Goal: Obtain resource: Download file/media

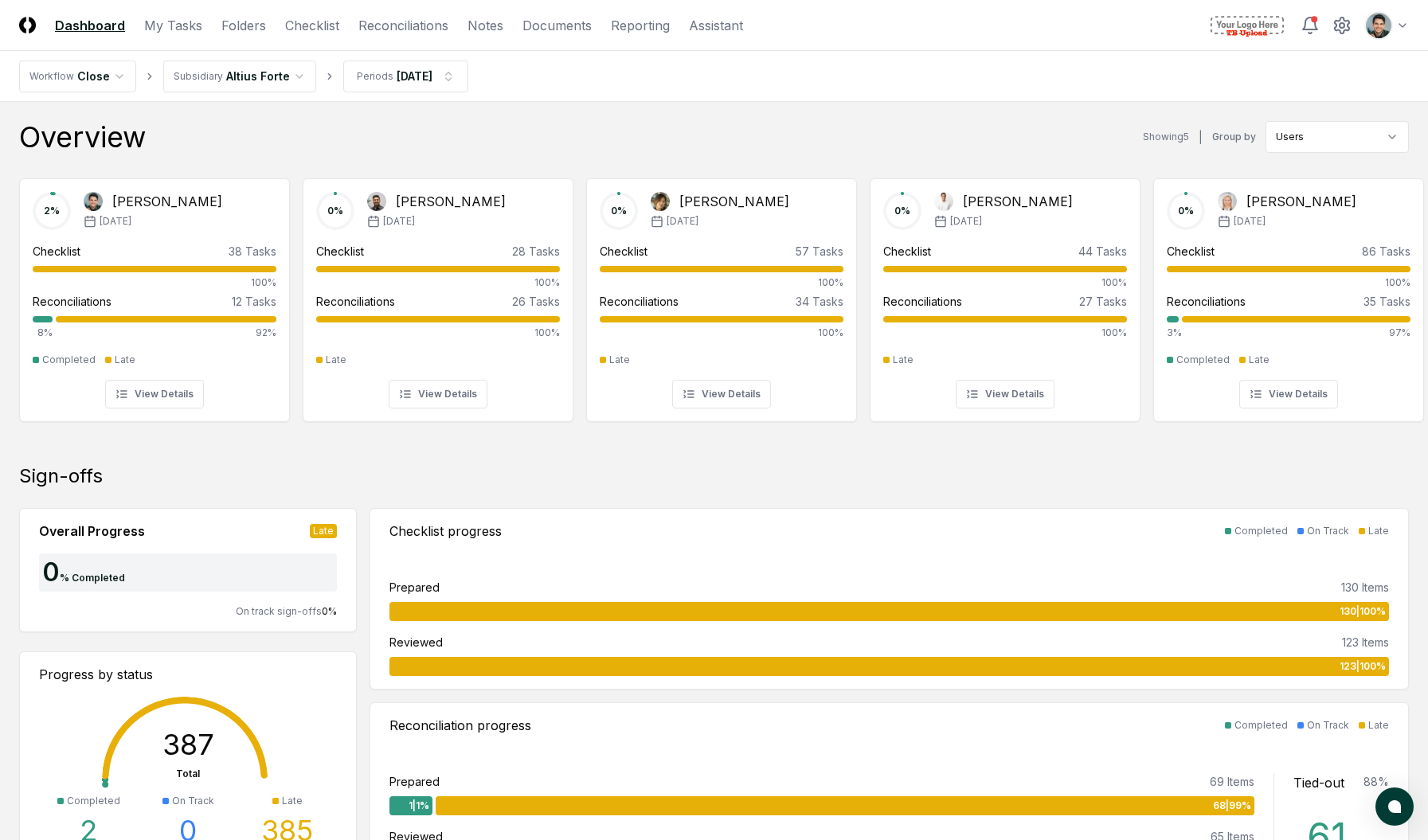
click at [861, 124] on div "Overview Showing 5 | Group by Users" at bounding box center [713, 137] width 1390 height 32
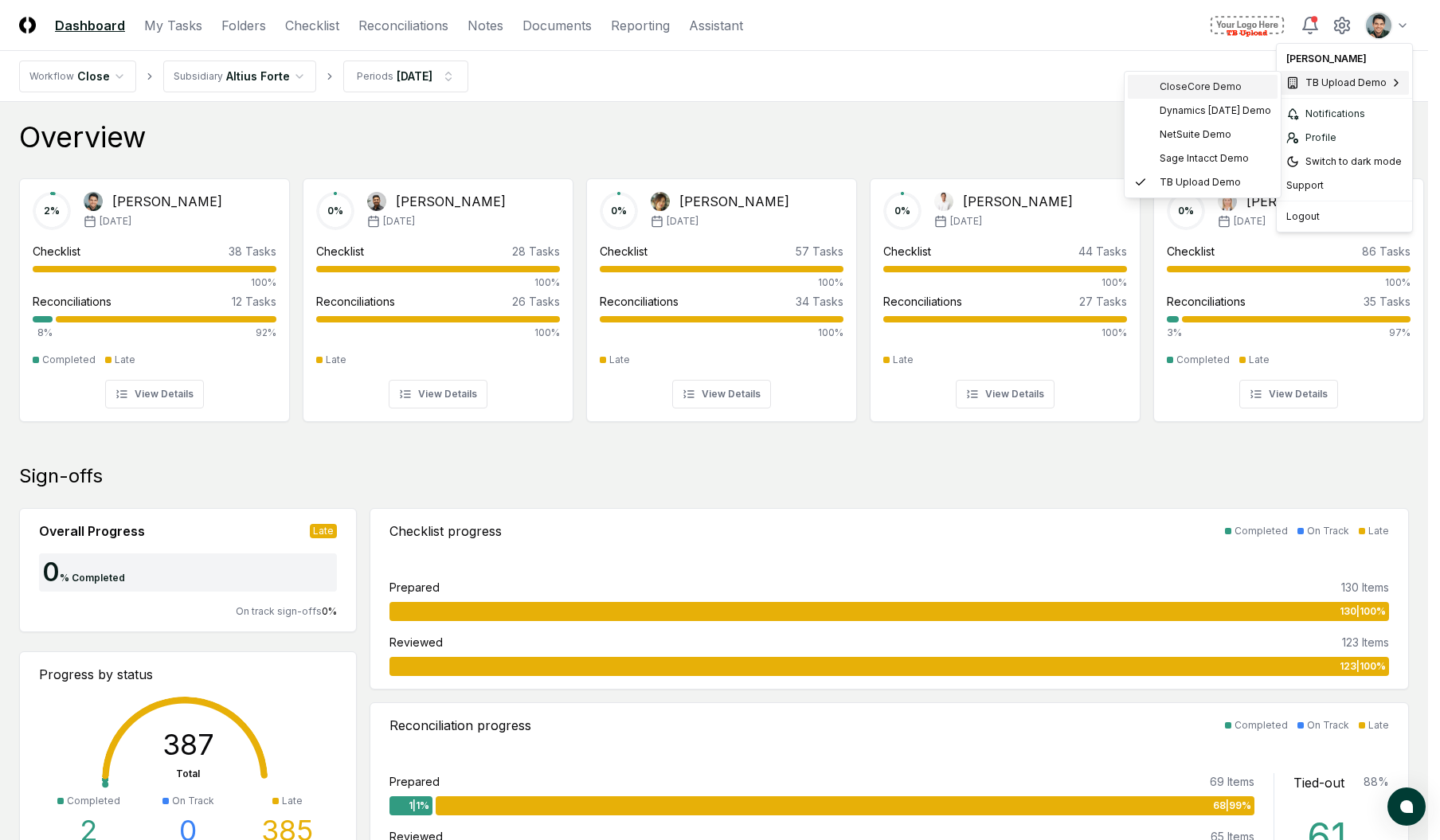
drag, startPoint x: 1201, startPoint y: 135, endPoint x: 1208, endPoint y: 85, distance: 50.5
click at [1207, 89] on div "CloseCore Demo Dynamics 365 BC Demo NetSuite Demo Sage Intacct Demo TB Upload D…" at bounding box center [1202, 134] width 150 height 120
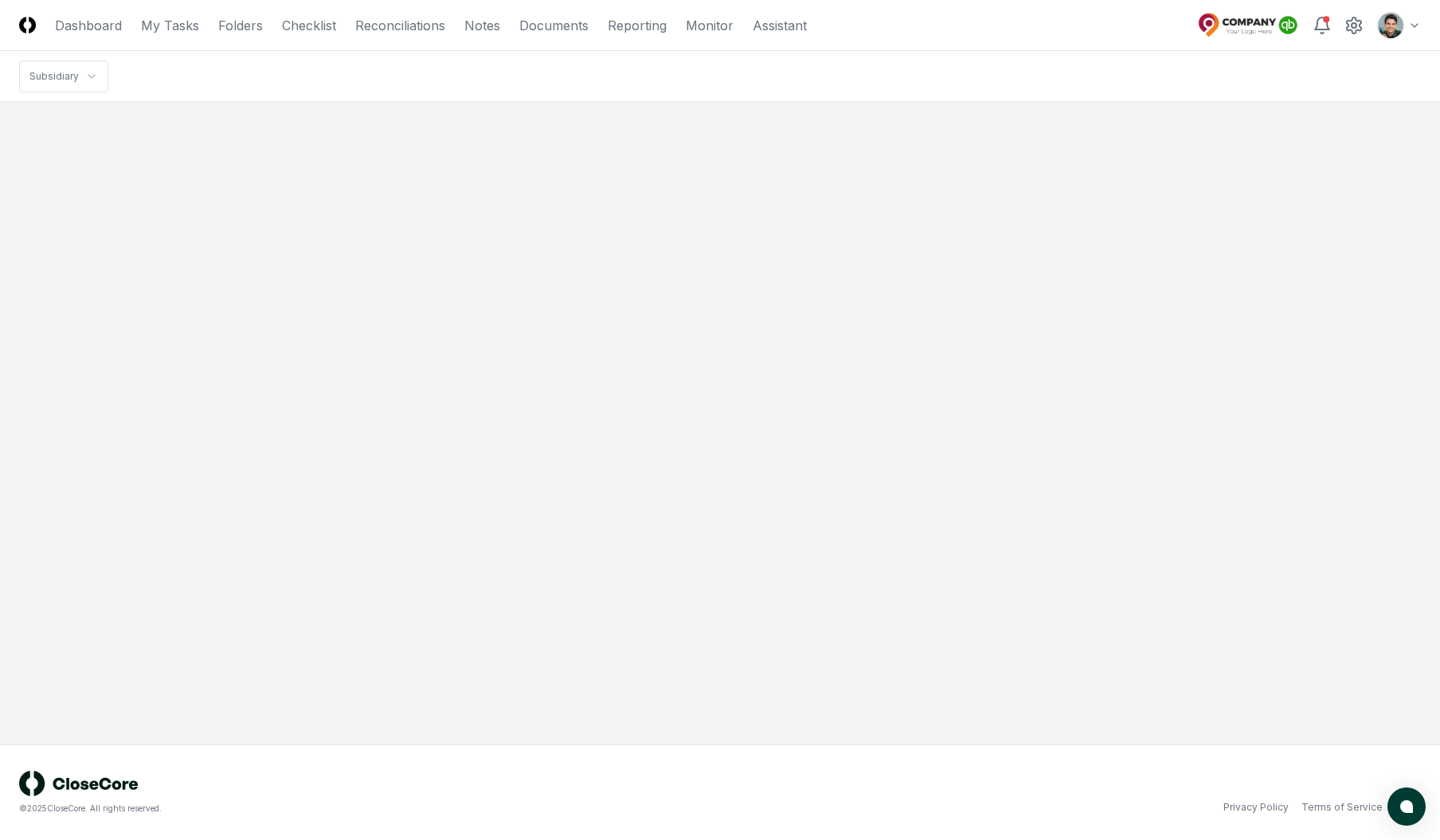
click at [1398, 34] on html "CloseCore Dashboard My Tasks Folders Checklist Reconciliations Notes Documents …" at bounding box center [720, 420] width 1440 height 840
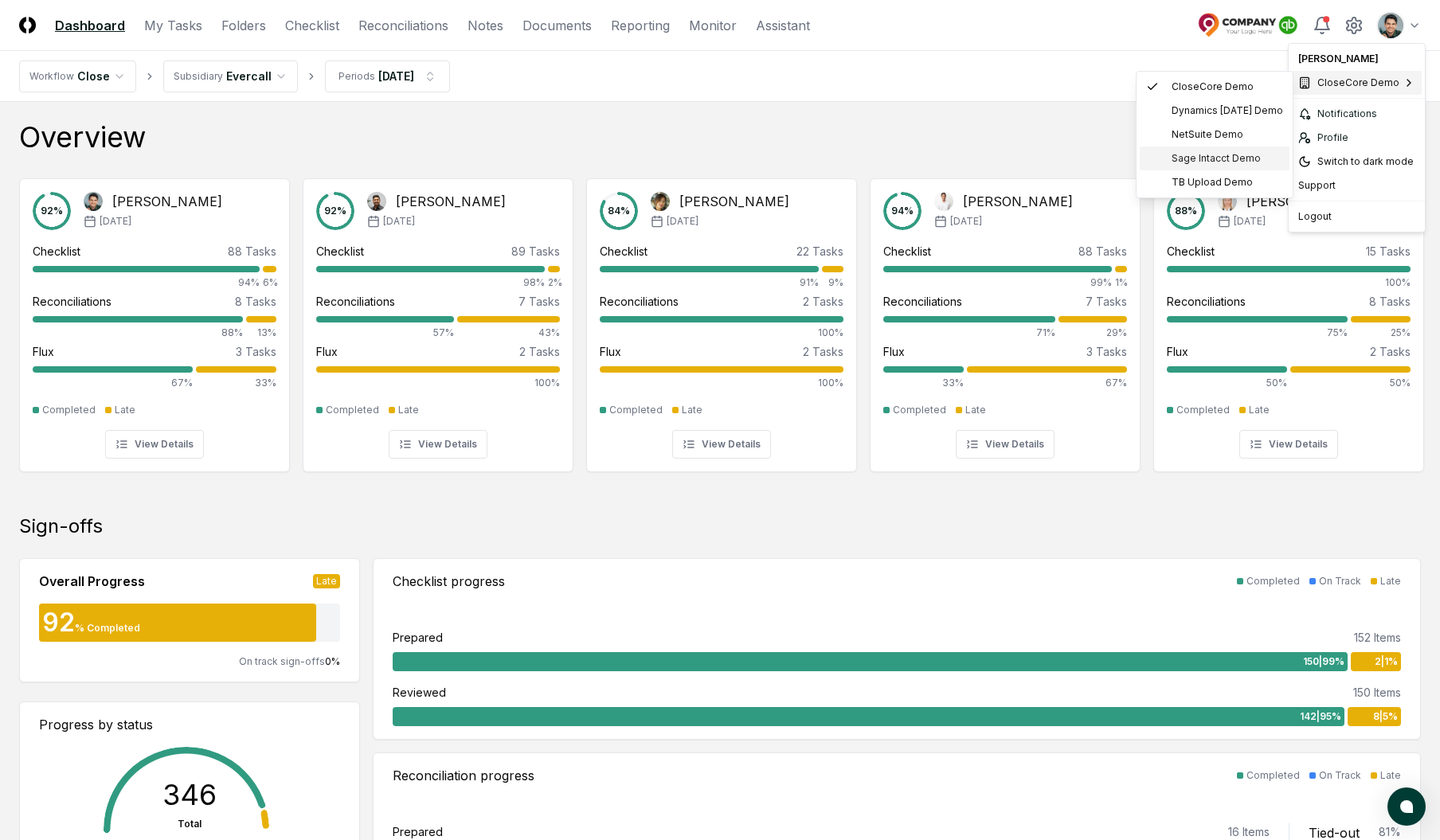
click at [1220, 156] on span "Sage Intacct Demo" at bounding box center [1216, 159] width 89 height 15
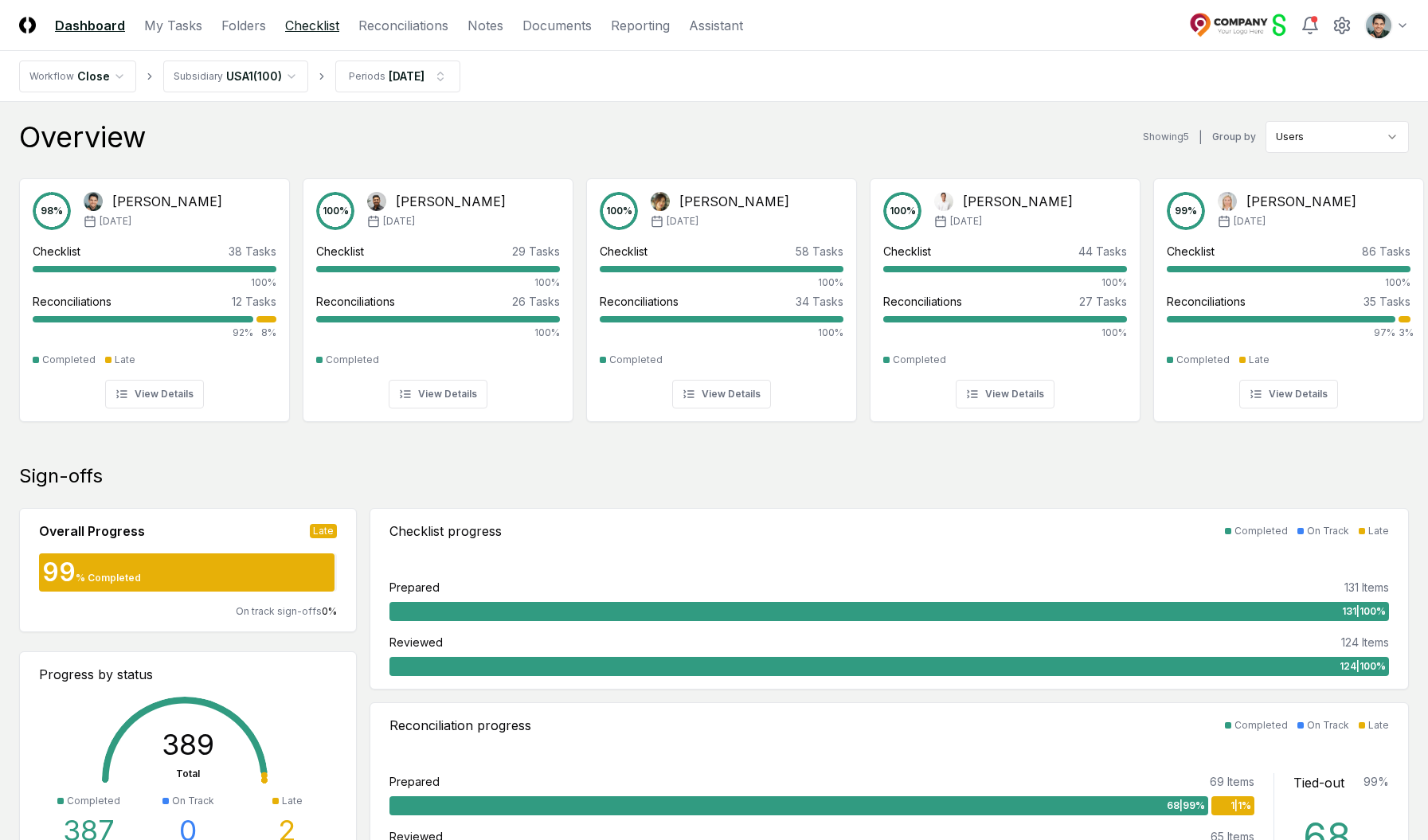
click at [308, 29] on link "Checklist" at bounding box center [312, 25] width 54 height 19
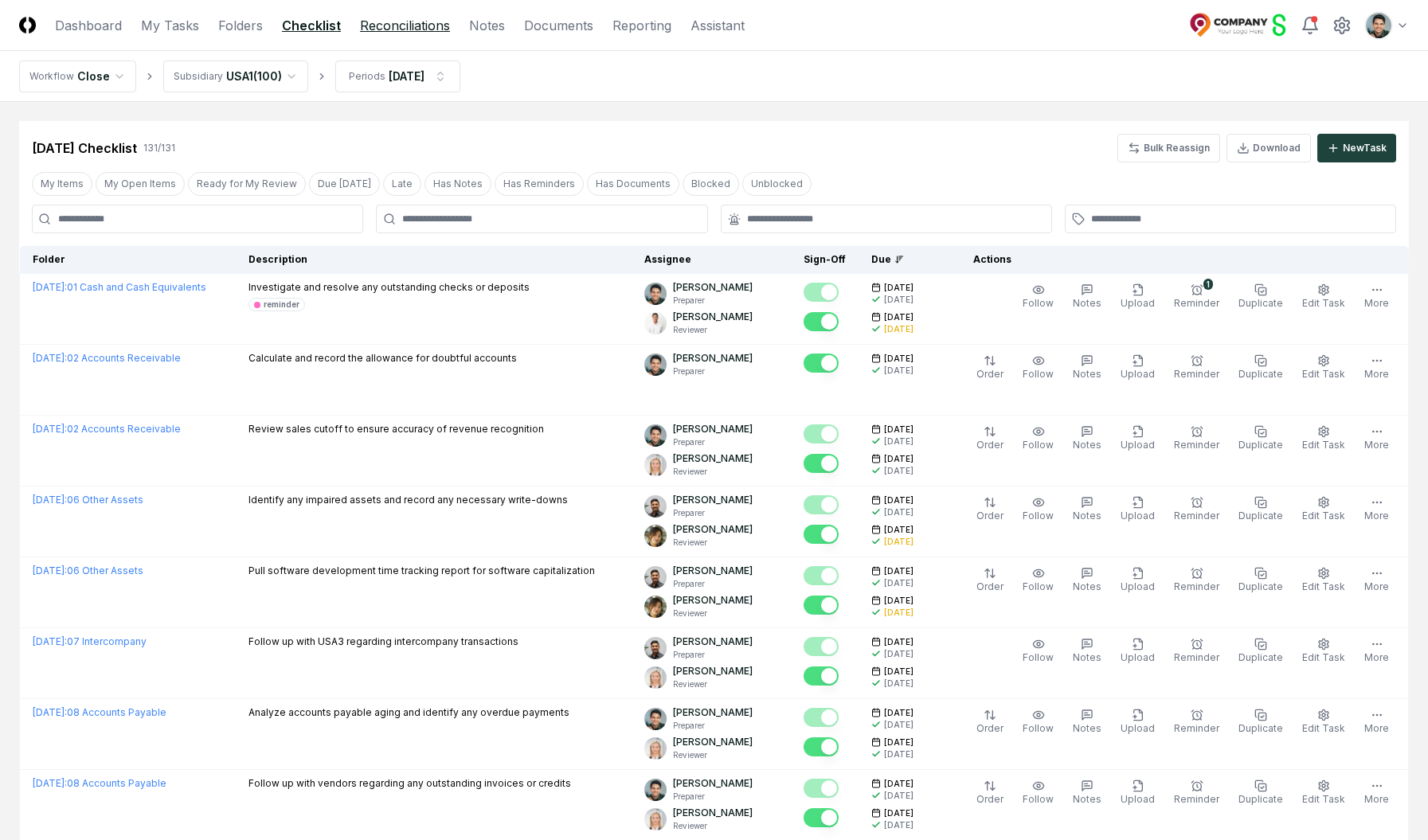
click at [385, 29] on link "Reconciliations" at bounding box center [405, 25] width 90 height 19
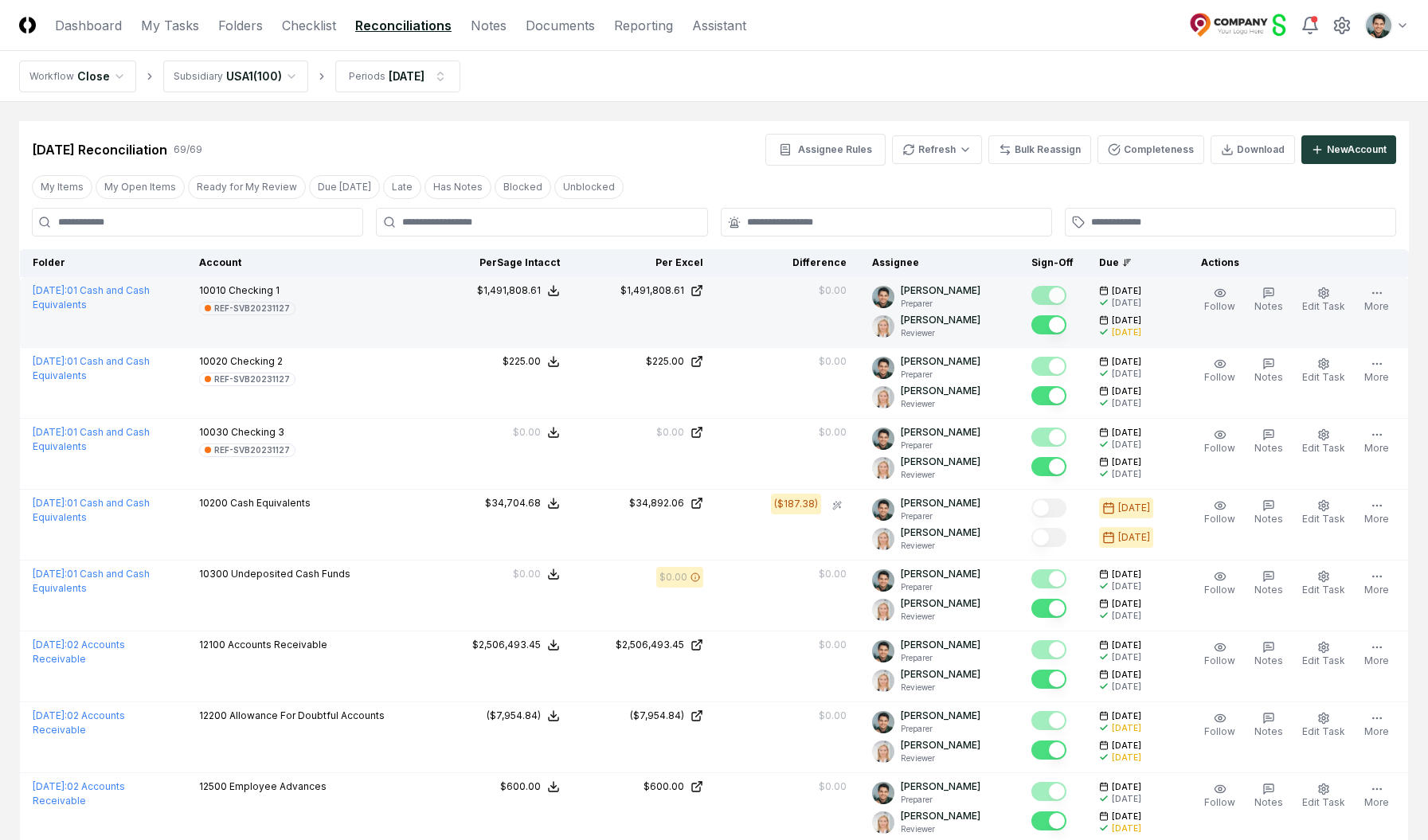
click at [560, 291] on icon at bounding box center [554, 291] width 13 height 13
click at [556, 368] on div "Balance Detail Report Download a report containing all transactions for Februar…" at bounding box center [508, 357] width 199 height 86
click at [566, 390] on button "Download .xlsx" at bounding box center [553, 386] width 111 height 29
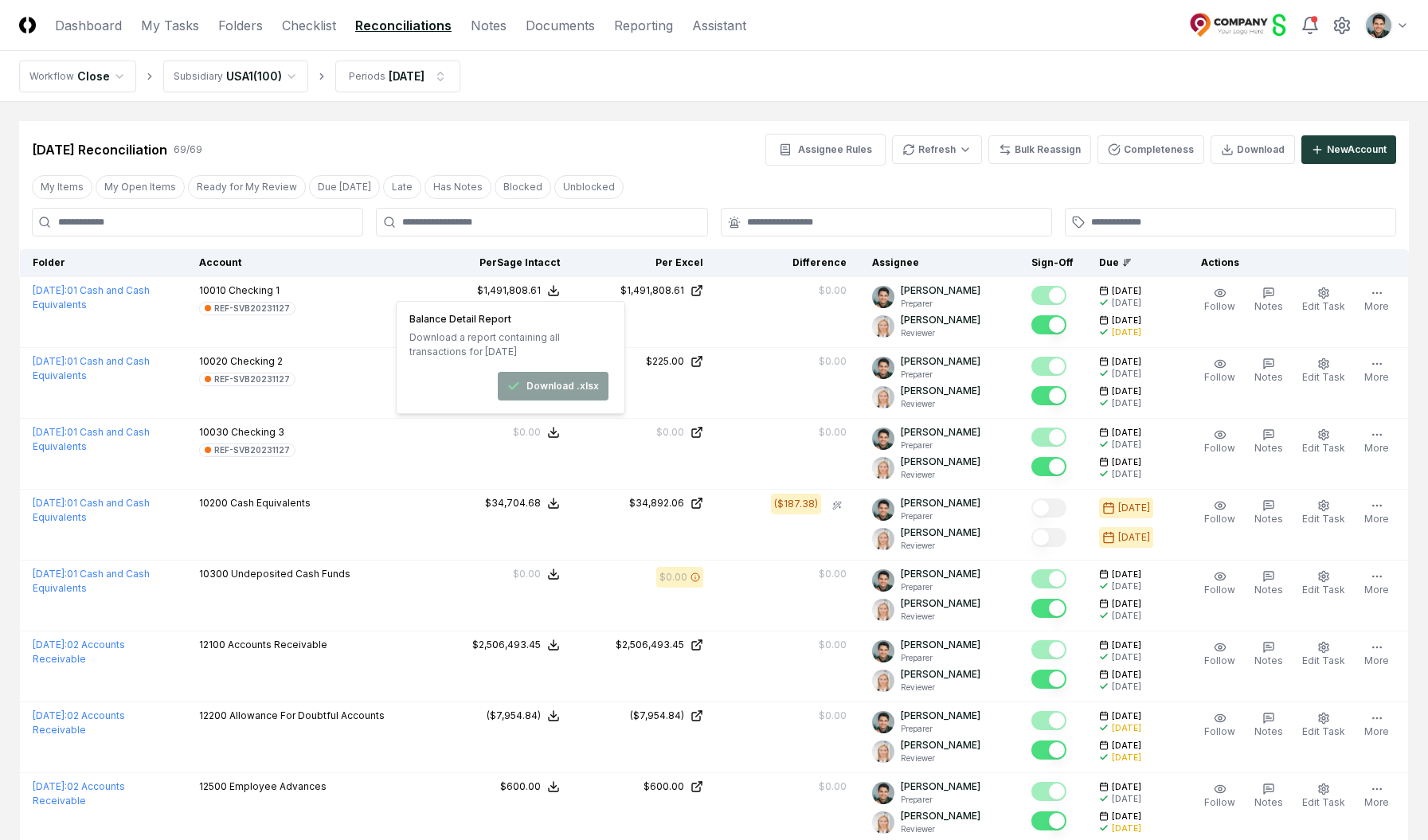
click at [629, 200] on div "My Items My Open Items Ready for My Review Due Today Late Has Notes Blocked Unb…" at bounding box center [713, 187] width 1390 height 29
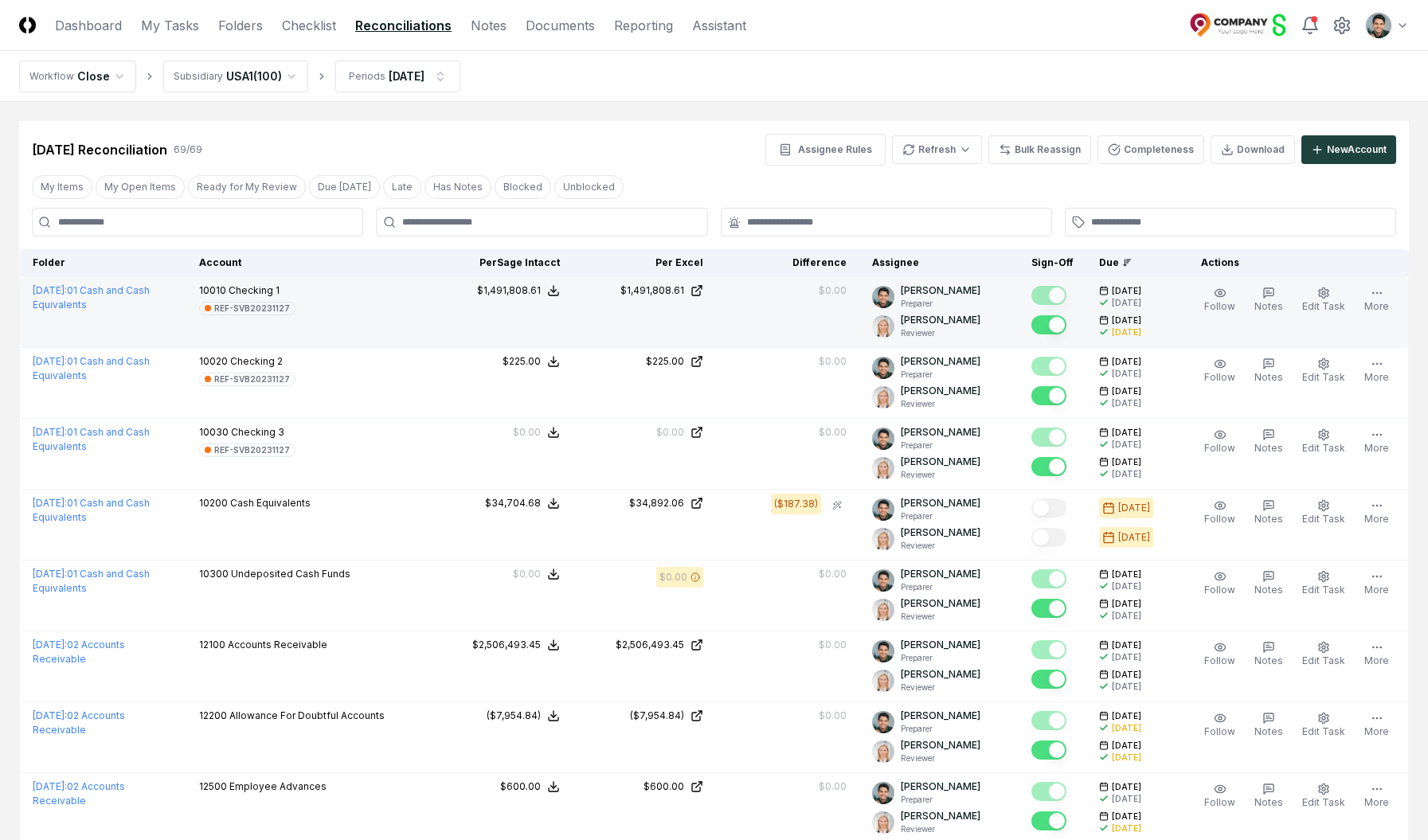
click at [560, 287] on icon at bounding box center [554, 291] width 13 height 13
click at [539, 388] on button "Download .xlsx" at bounding box center [553, 386] width 111 height 29
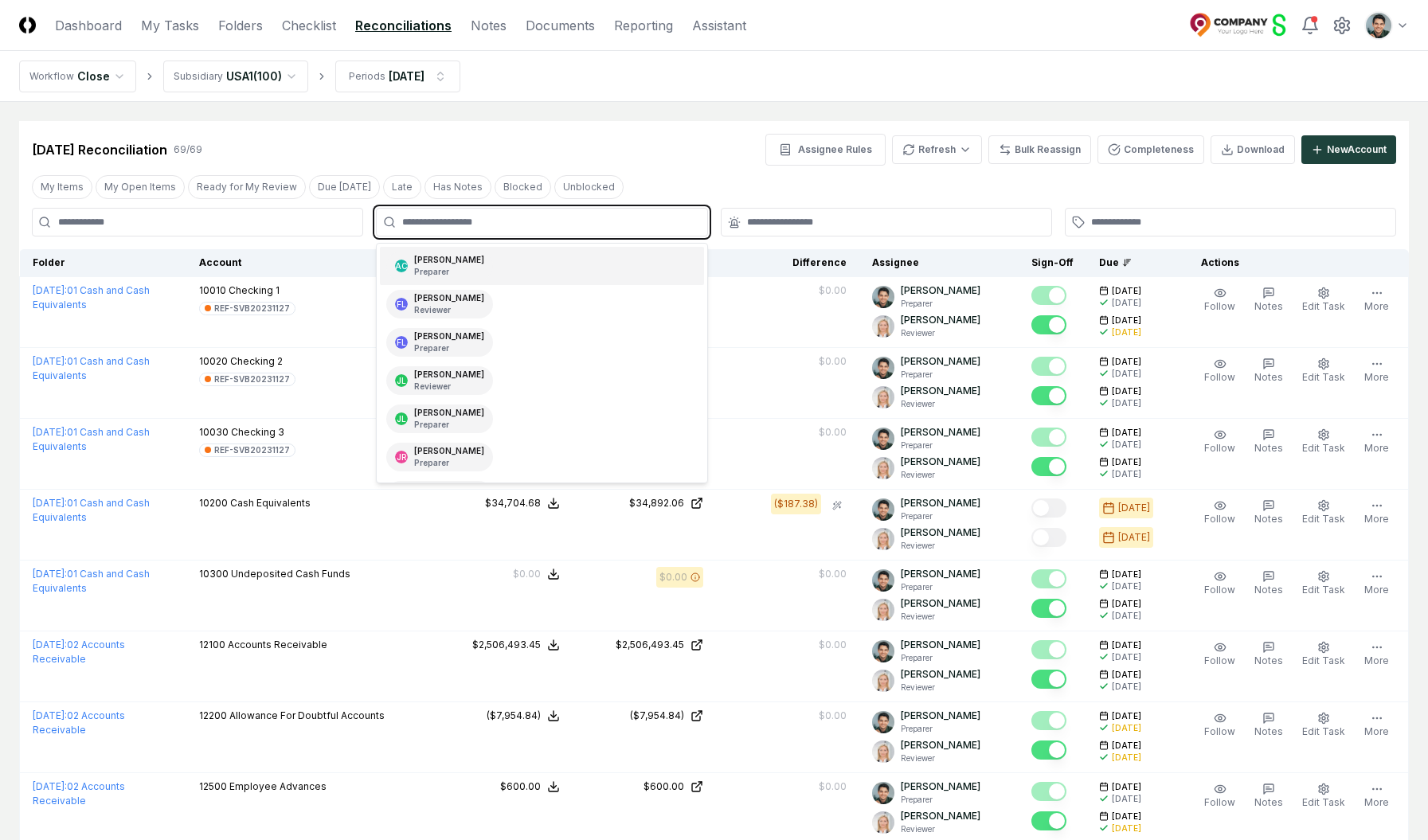
click at [608, 219] on input "text" at bounding box center [549, 223] width 295 height 15
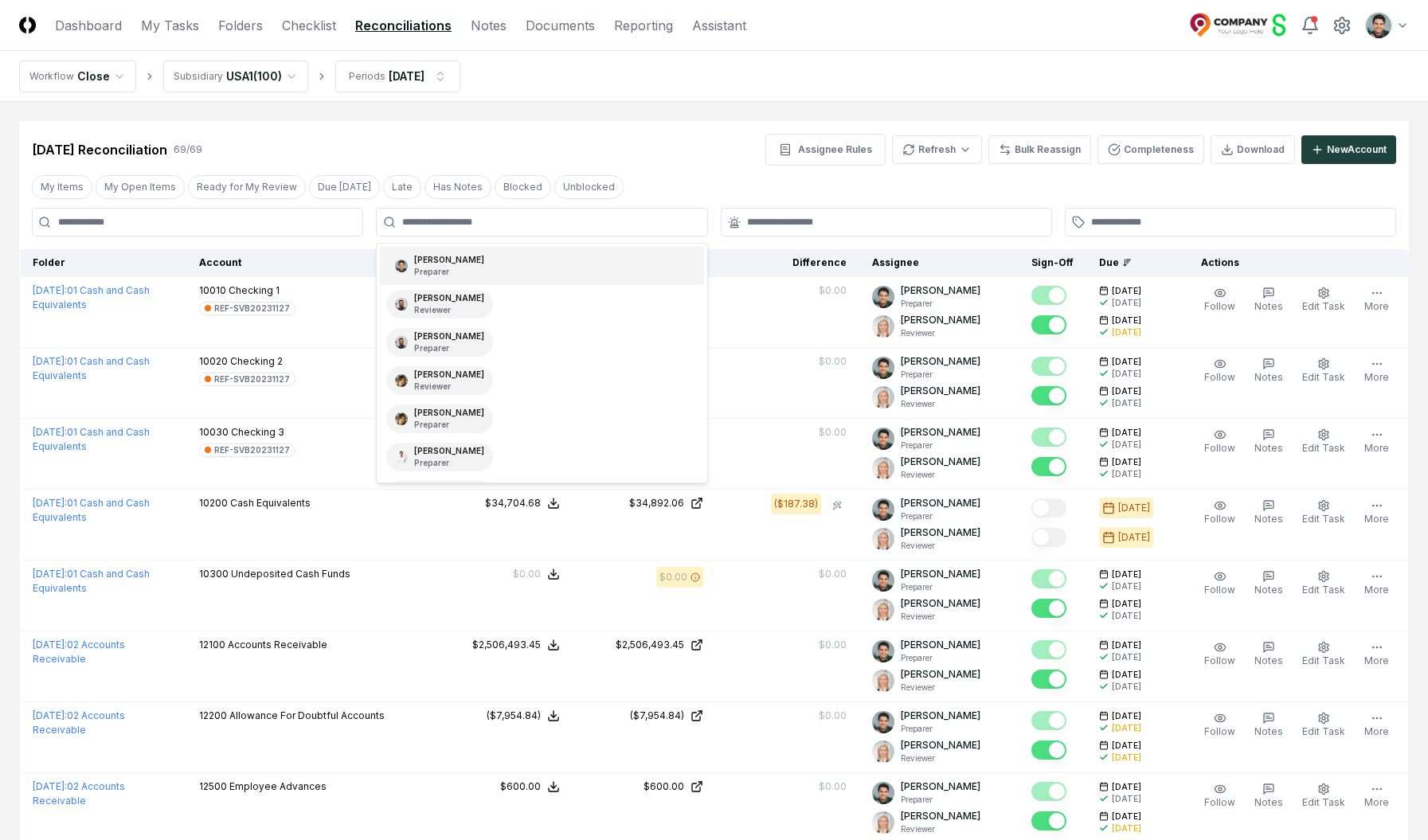
click at [633, 159] on div "Feb 2025 Reconciliation 69 / 69 Assignee Rules Refresh Bulk Reassign Completene…" at bounding box center [714, 149] width 1364 height 32
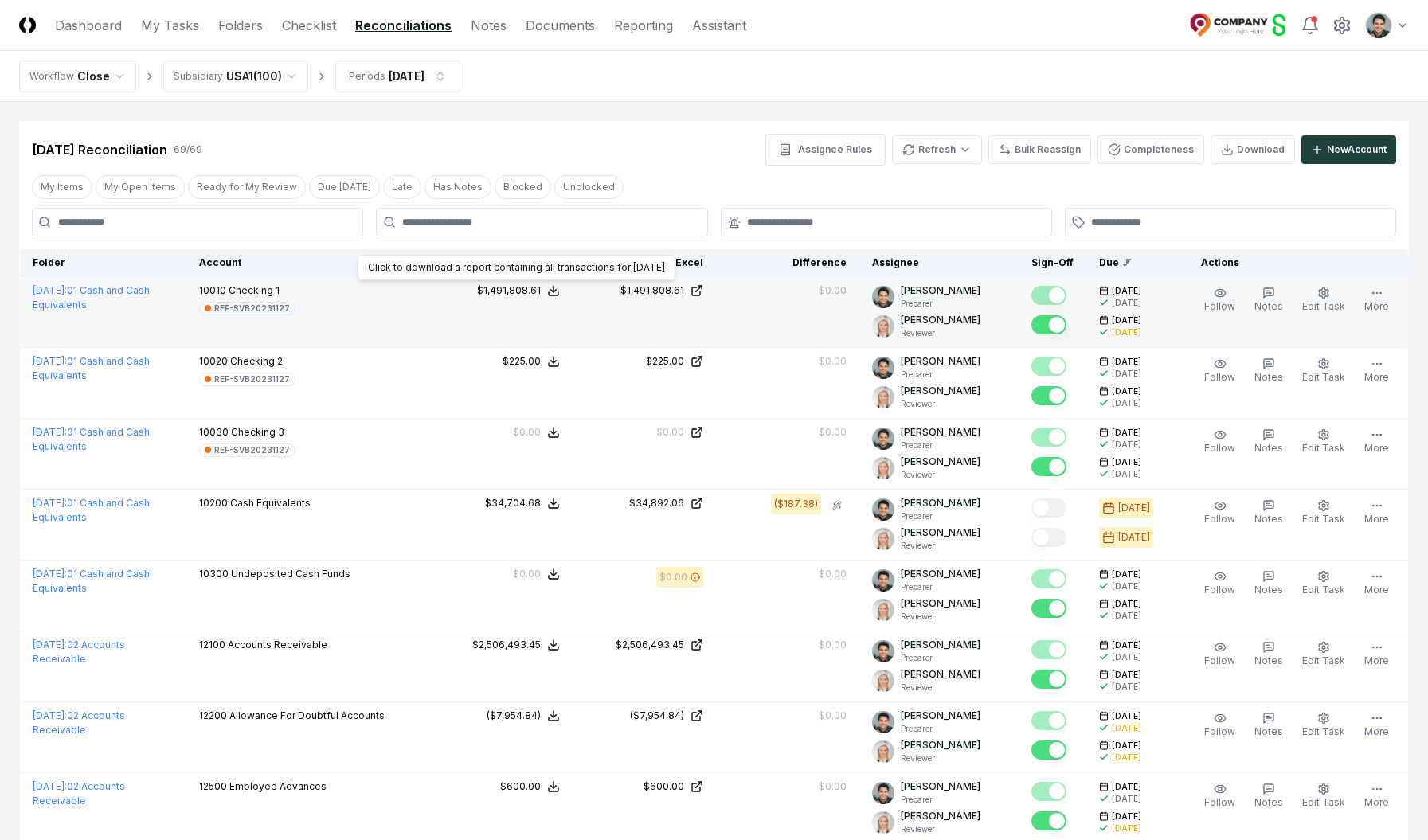
click at [559, 291] on icon at bounding box center [554, 291] width 13 height 13
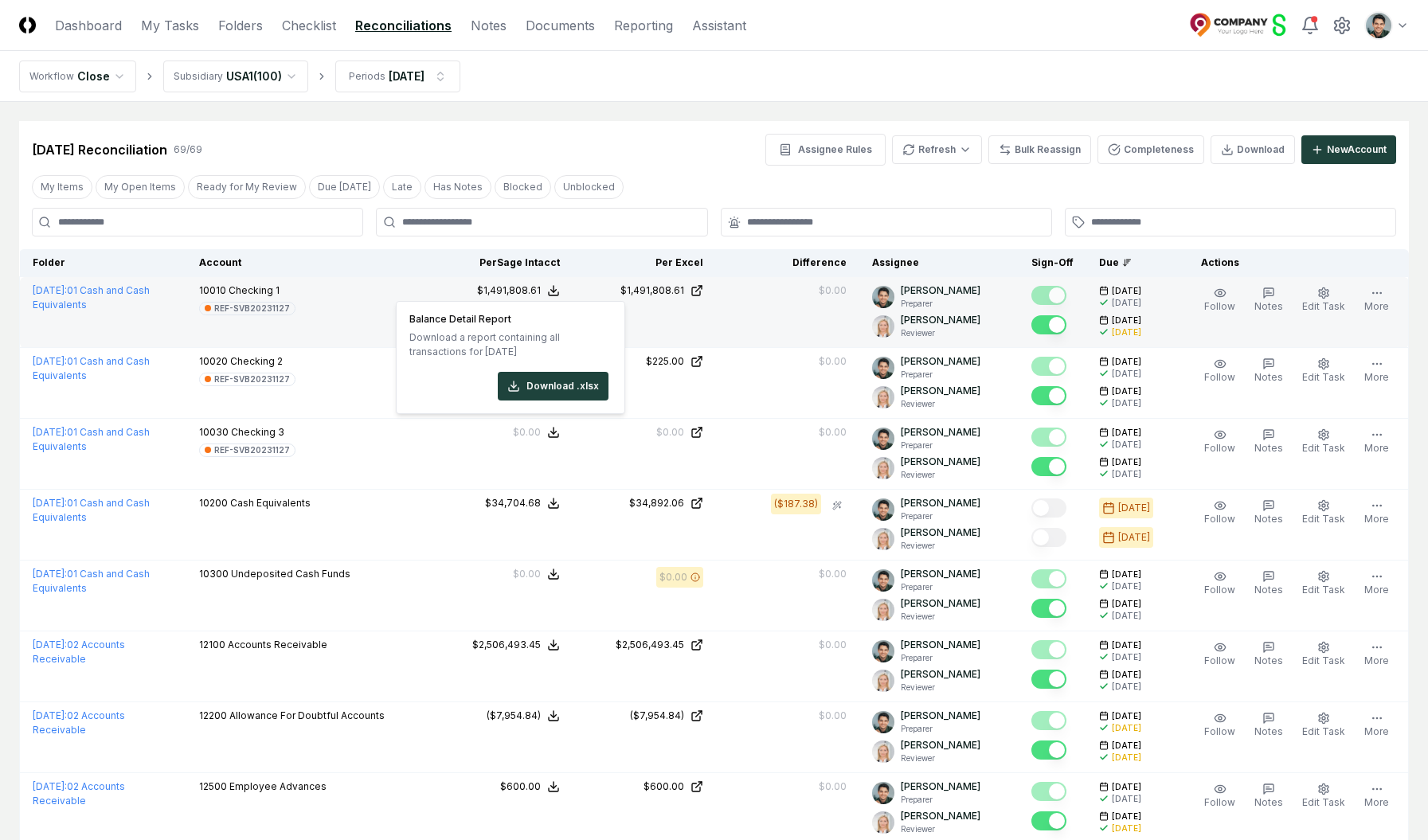
click at [575, 364] on div "Balance Detail Report Download a report containing all transactions for Februar…" at bounding box center [508, 357] width 199 height 86
click at [574, 377] on button "Download .xlsx" at bounding box center [553, 386] width 111 height 29
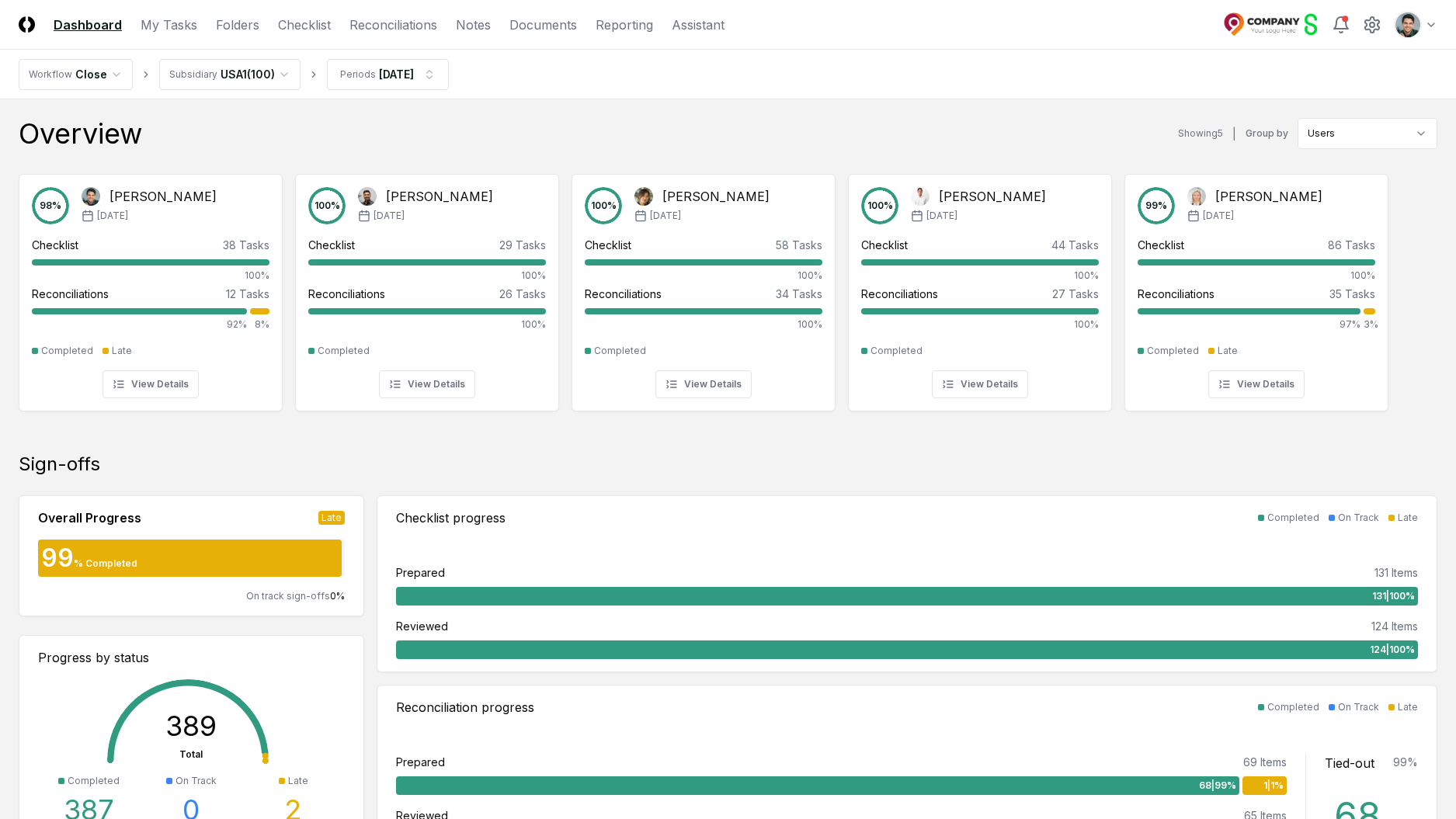
click at [958, 150] on div "Overview Showing 5 | Group by Users 98 % Arthur Cook Feb '25 Checklist 38 Tasks…" at bounding box center [728, 275] width 1419 height 315
click at [492, 125] on div "Overview Showing 5 | Group by Users" at bounding box center [728, 133] width 1419 height 31
click at [343, 18] on nav "CloseCore Dashboard My Tasks Folders Checklist Reconciliations Notes Documents …" at bounding box center [371, 24] width 706 height 18
click at [356, 18] on link "Reconciliations" at bounding box center [394, 24] width 88 height 18
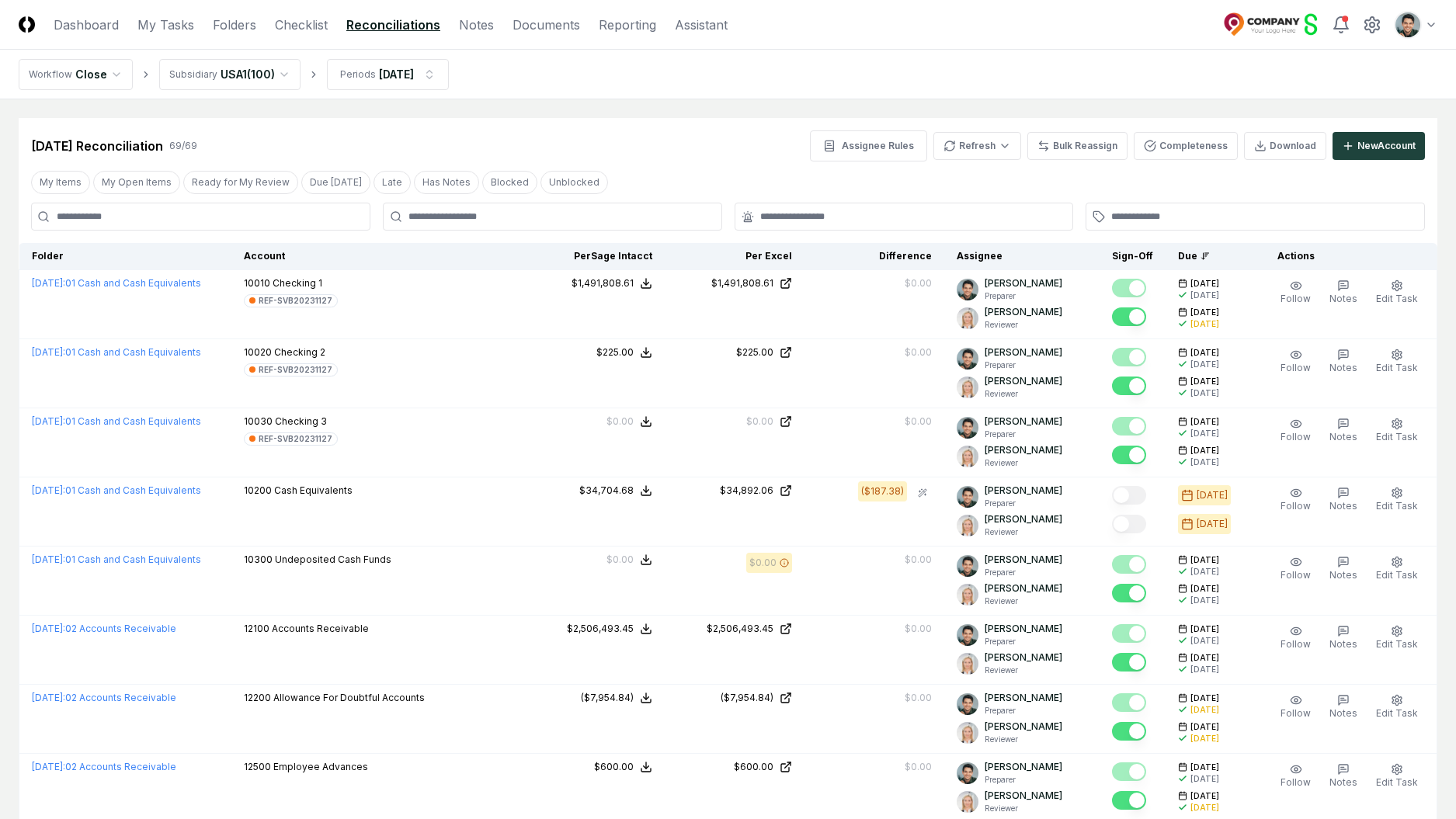
click at [572, 125] on div "Feb 2025 Reconciliation 69 / 69 Assignee Rules Refresh Bulk Reassign Completene…" at bounding box center [728, 140] width 1419 height 43
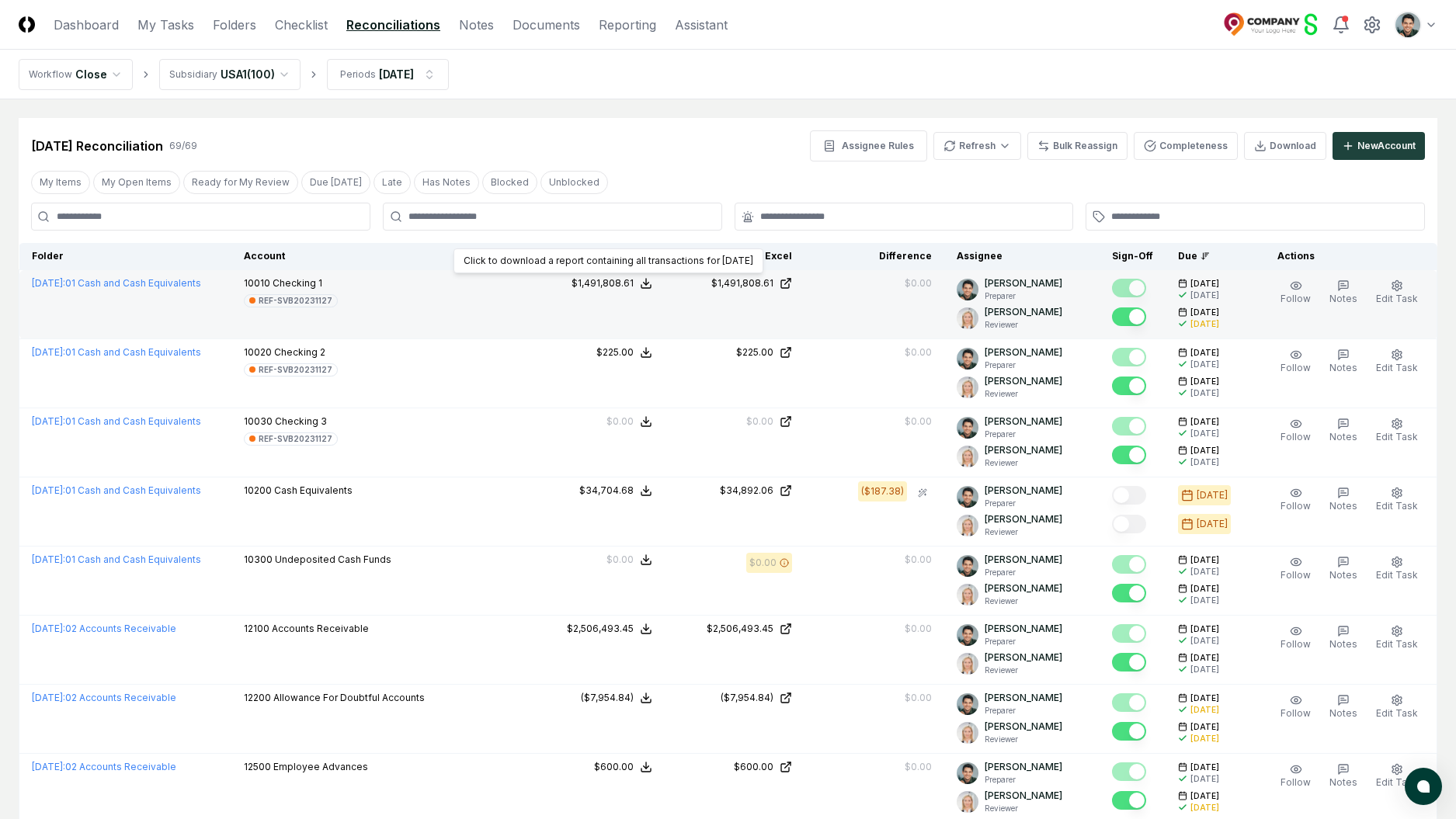
click at [651, 283] on icon at bounding box center [646, 283] width 13 height 13
click at [637, 381] on button "Download .xlsx" at bounding box center [645, 376] width 108 height 28
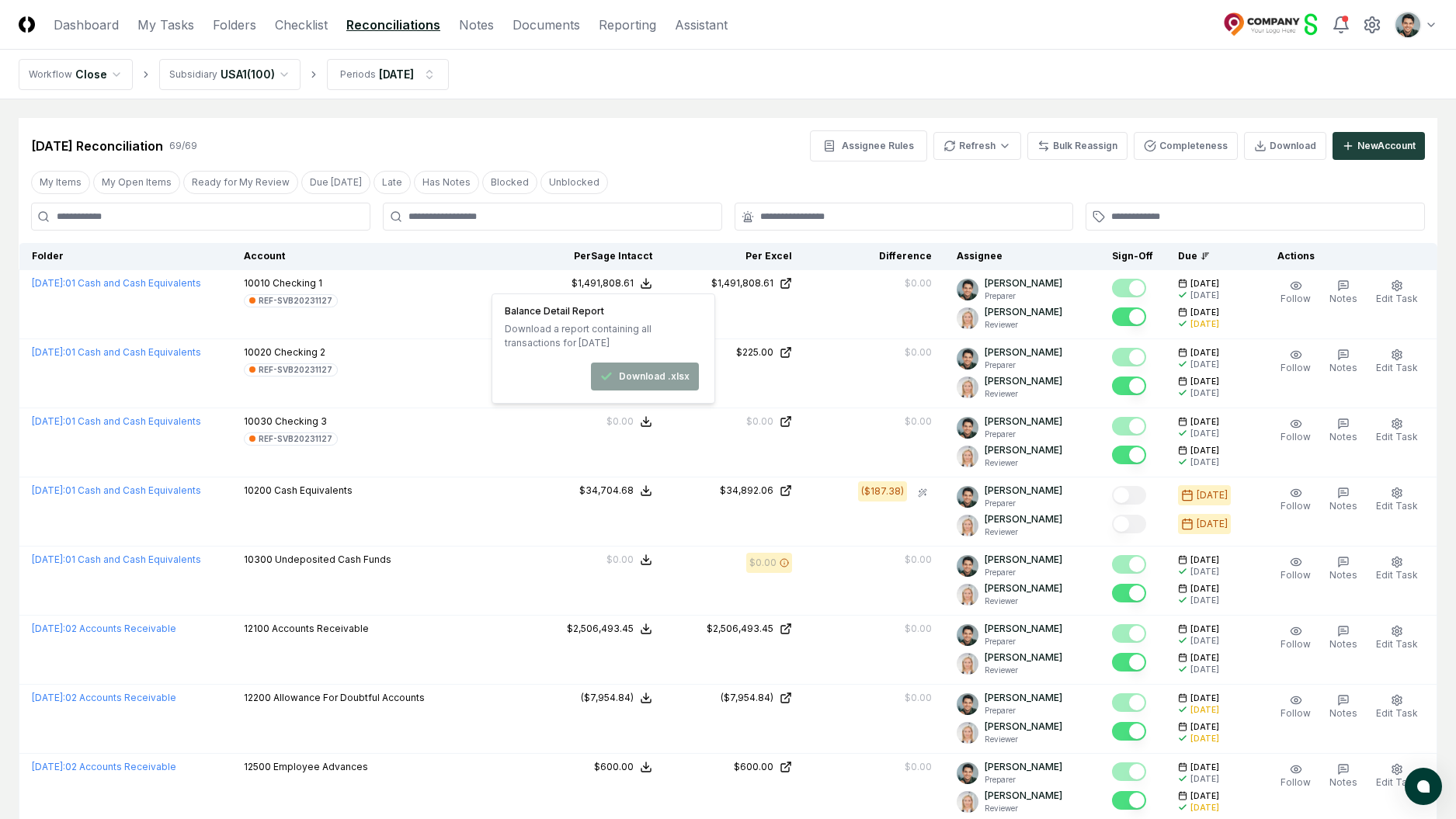
click at [662, 180] on div "My Items My Open Items Ready for My Review Due Today Late Has Notes Blocked Unb…" at bounding box center [728, 182] width 1419 height 29
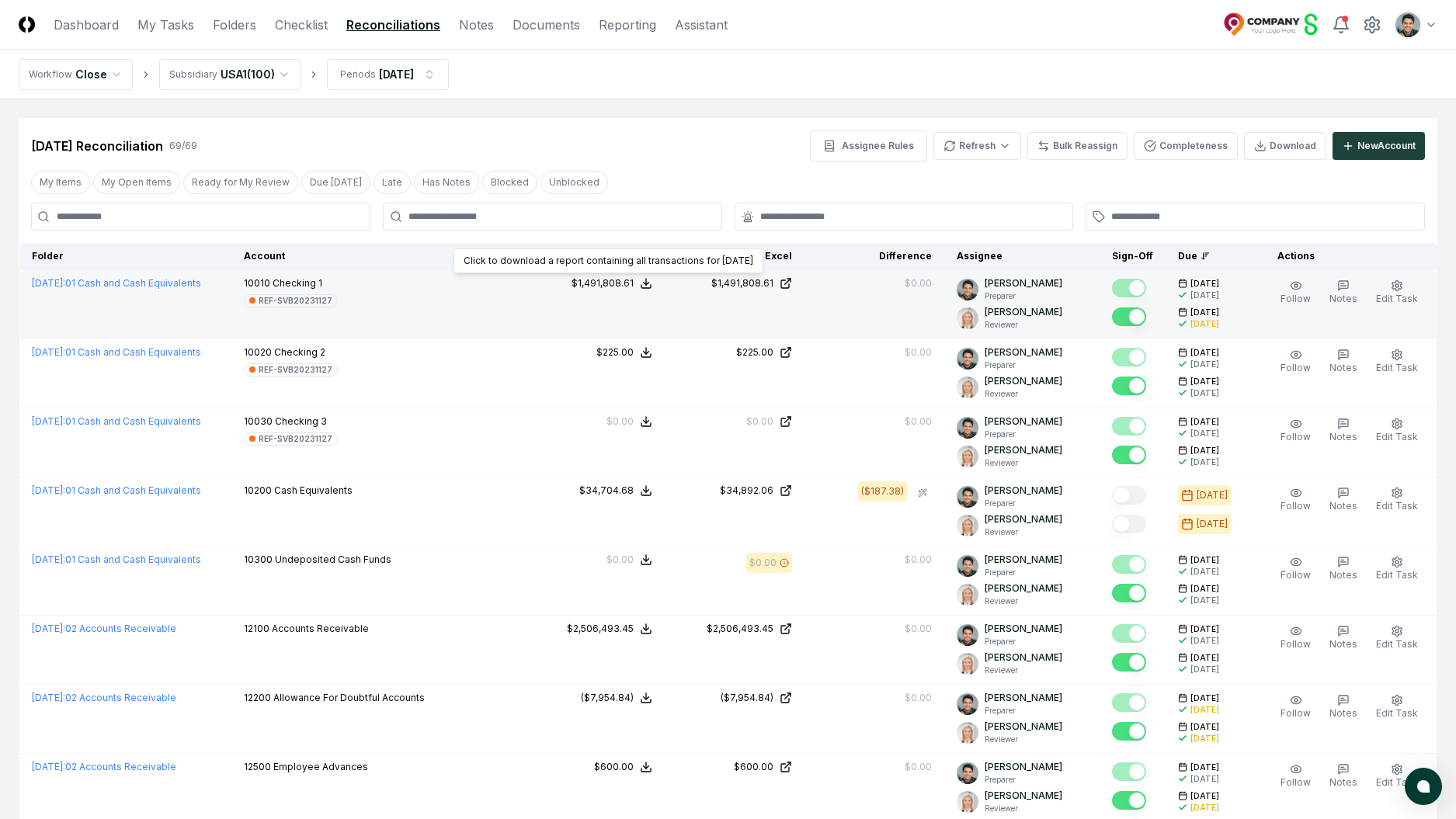
click at [651, 283] on icon at bounding box center [646, 283] width 13 height 13
click at [665, 379] on button "Download .xlsx" at bounding box center [645, 376] width 108 height 28
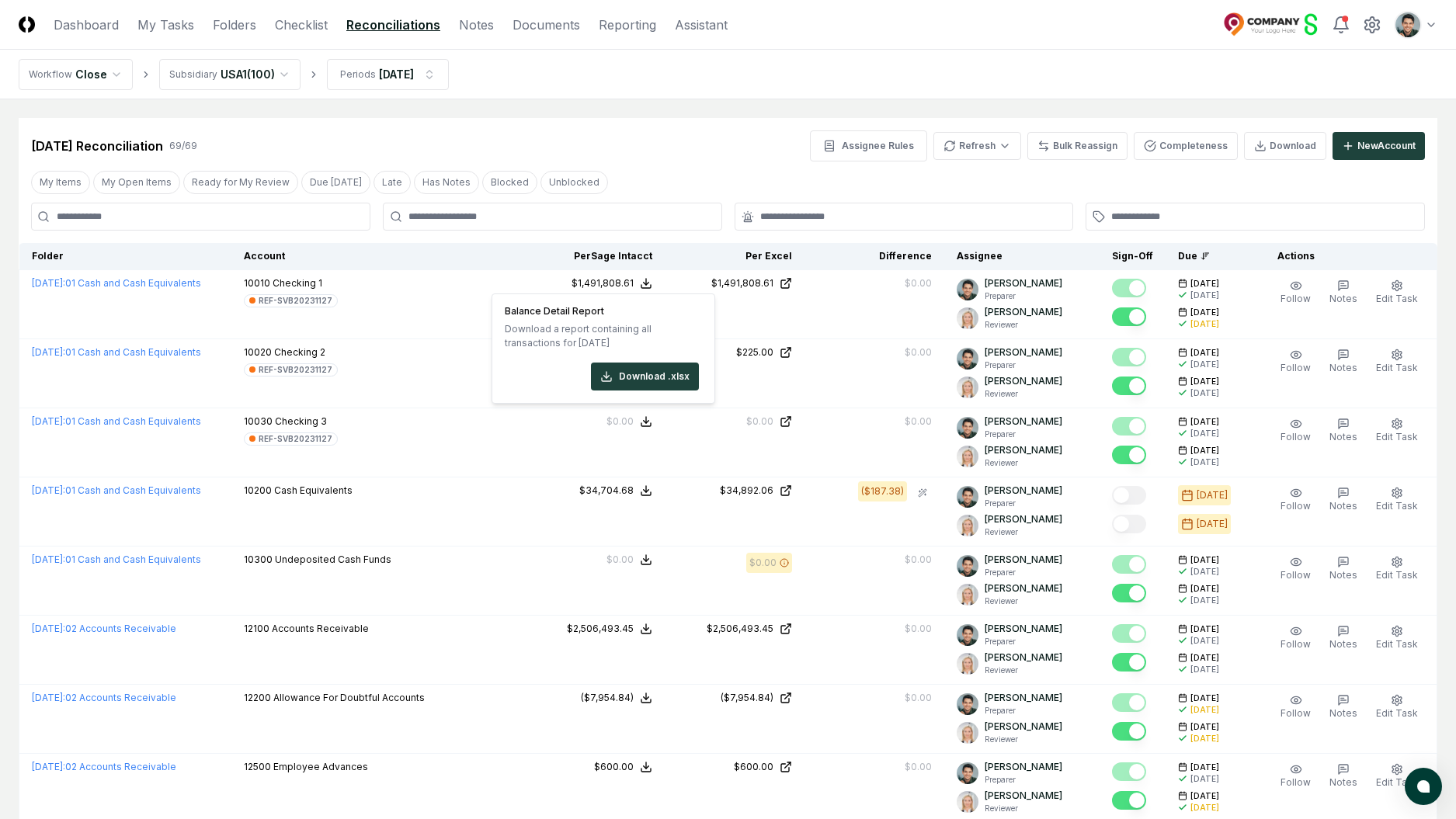
click at [670, 130] on div "Feb 2025 Reconciliation 69 / 69 Assignee Rules Refresh Bulk Reassign Completene…" at bounding box center [728, 145] width 1394 height 31
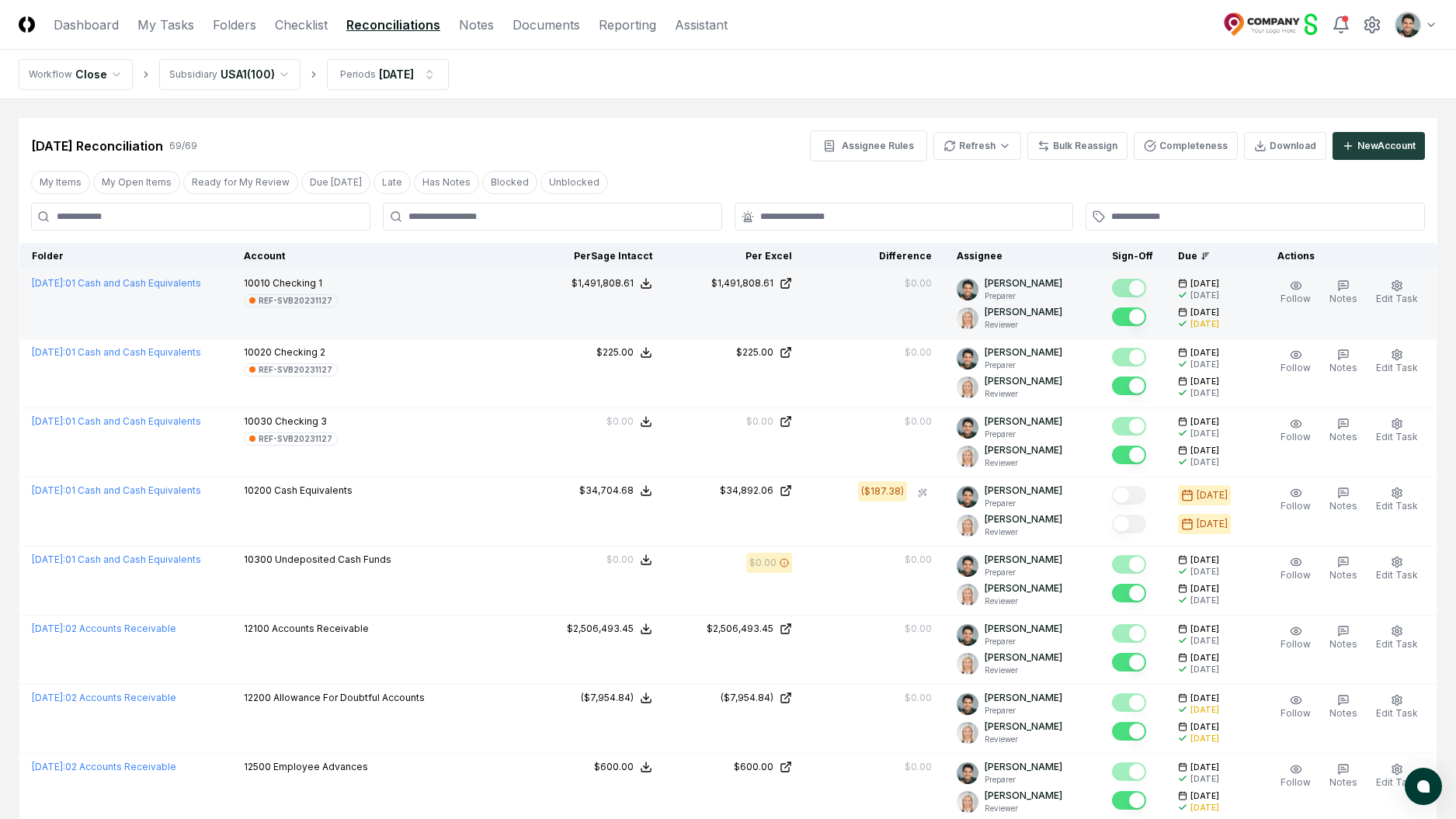
click at [653, 276] on div "$1,491,808.61" at bounding box center [595, 283] width 115 height 14
click at [665, 383] on button "Download .xlsx" at bounding box center [645, 376] width 108 height 28
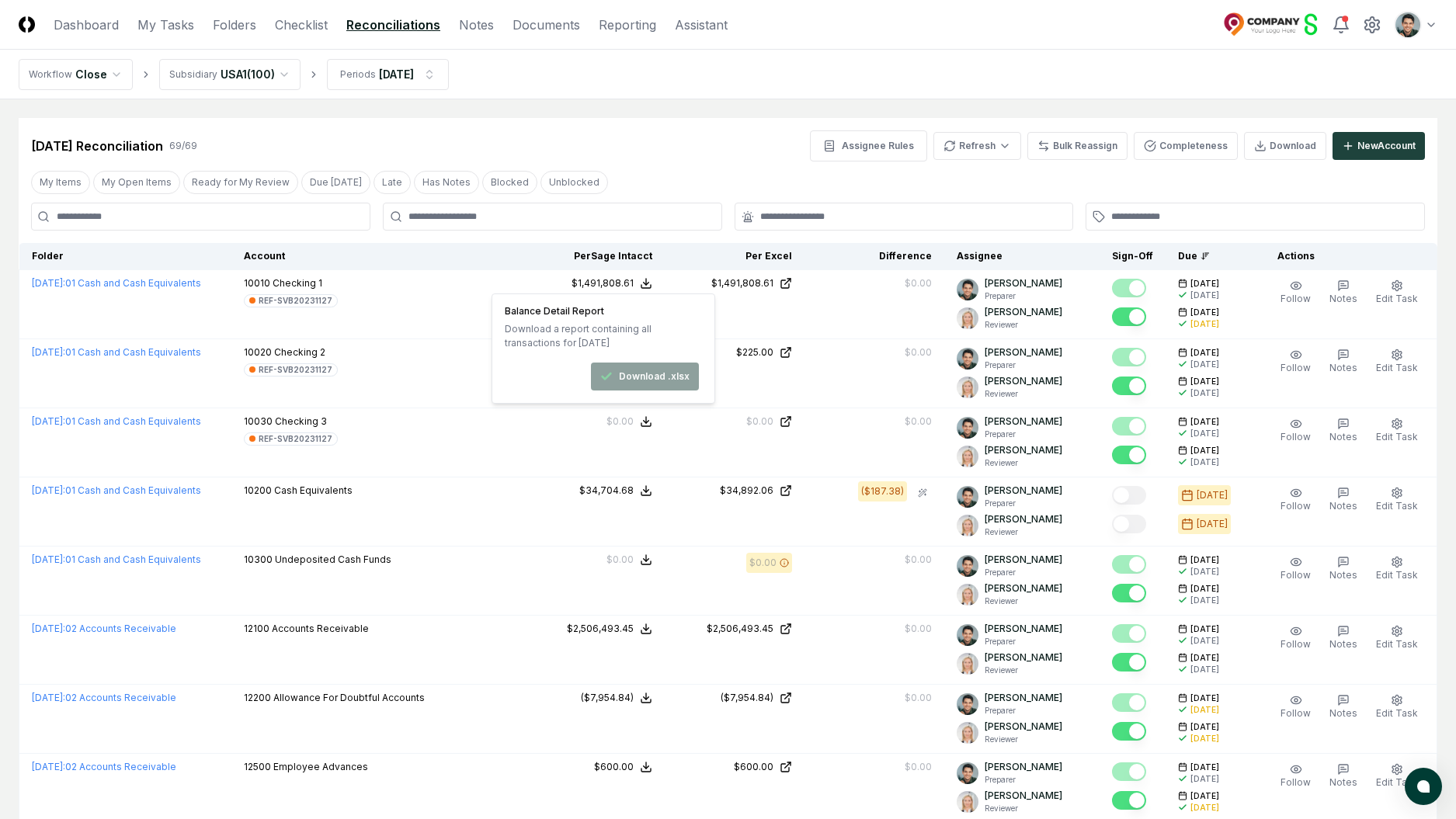
click at [694, 183] on div "My Items My Open Items Ready for My Review Due Today Late Has Notes Blocked Unb…" at bounding box center [728, 182] width 1419 height 29
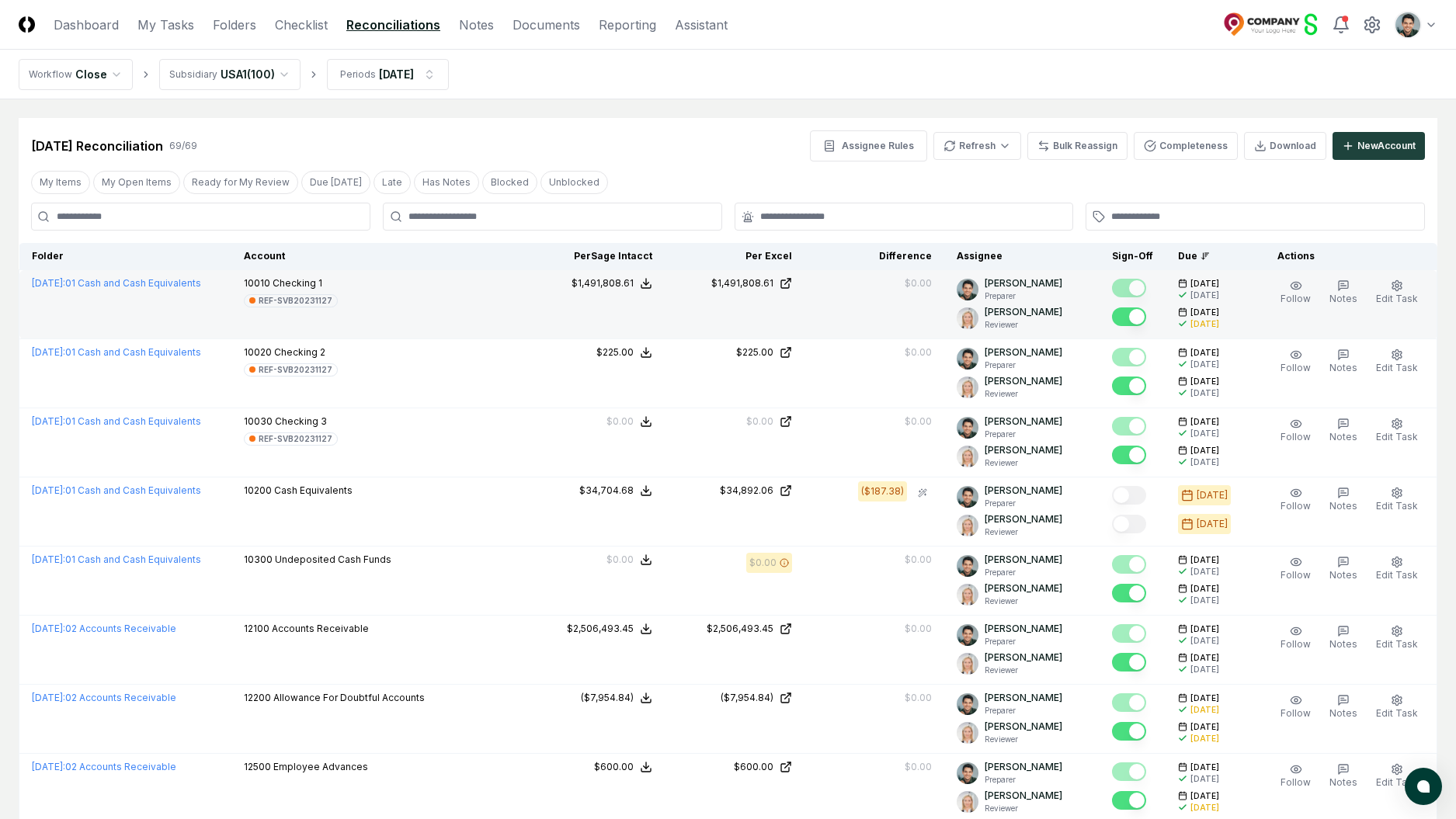
click at [647, 287] on button "$1,491,808.61" at bounding box center [612, 283] width 81 height 14
click at [644, 389] on button "Download .xlsx" at bounding box center [645, 376] width 108 height 28
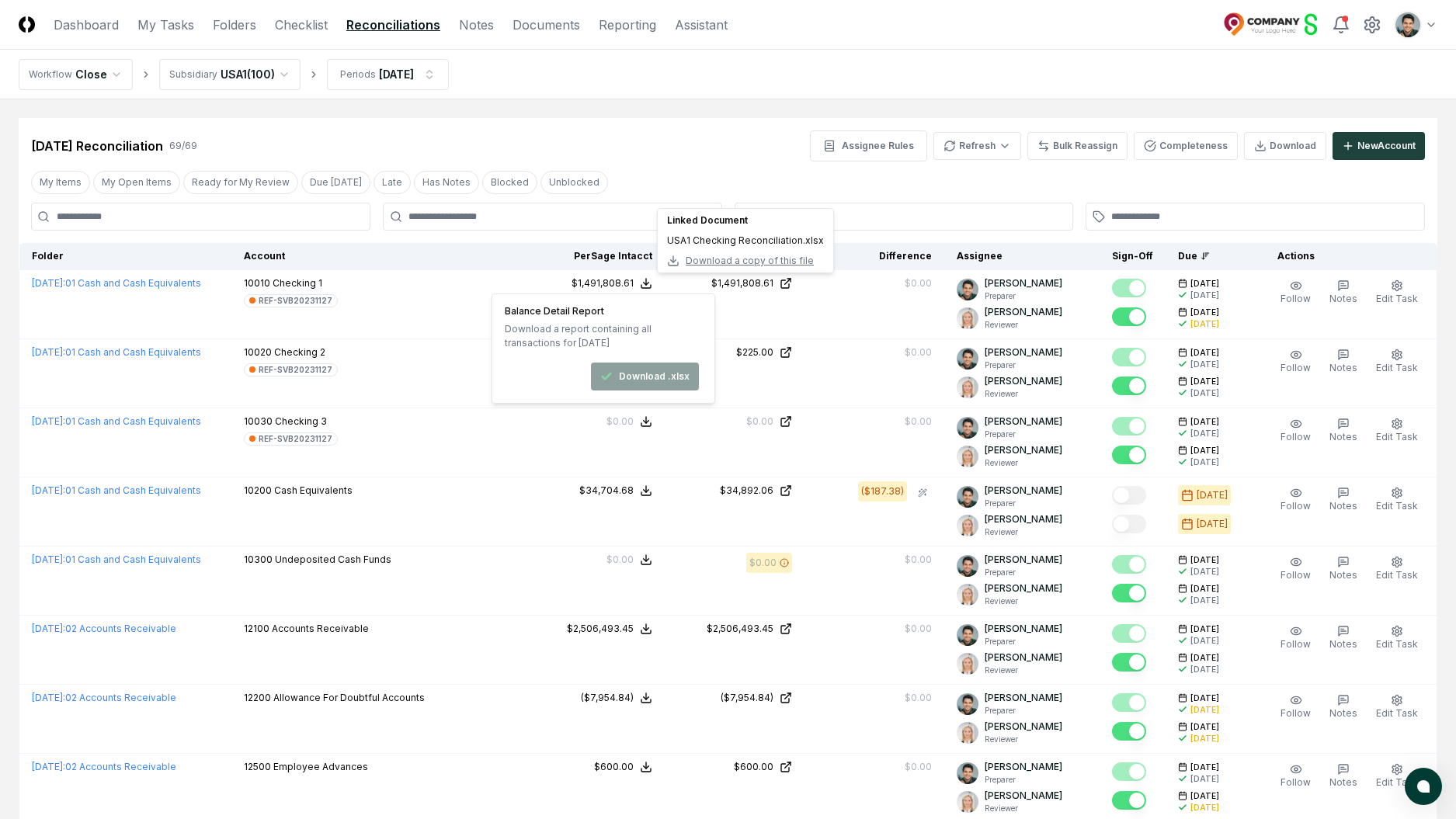
click at [638, 123] on div "Feb 2025 Reconciliation 69 / 69 Assignee Rules Refresh Bulk Reassign Completene…" at bounding box center [728, 140] width 1419 height 43
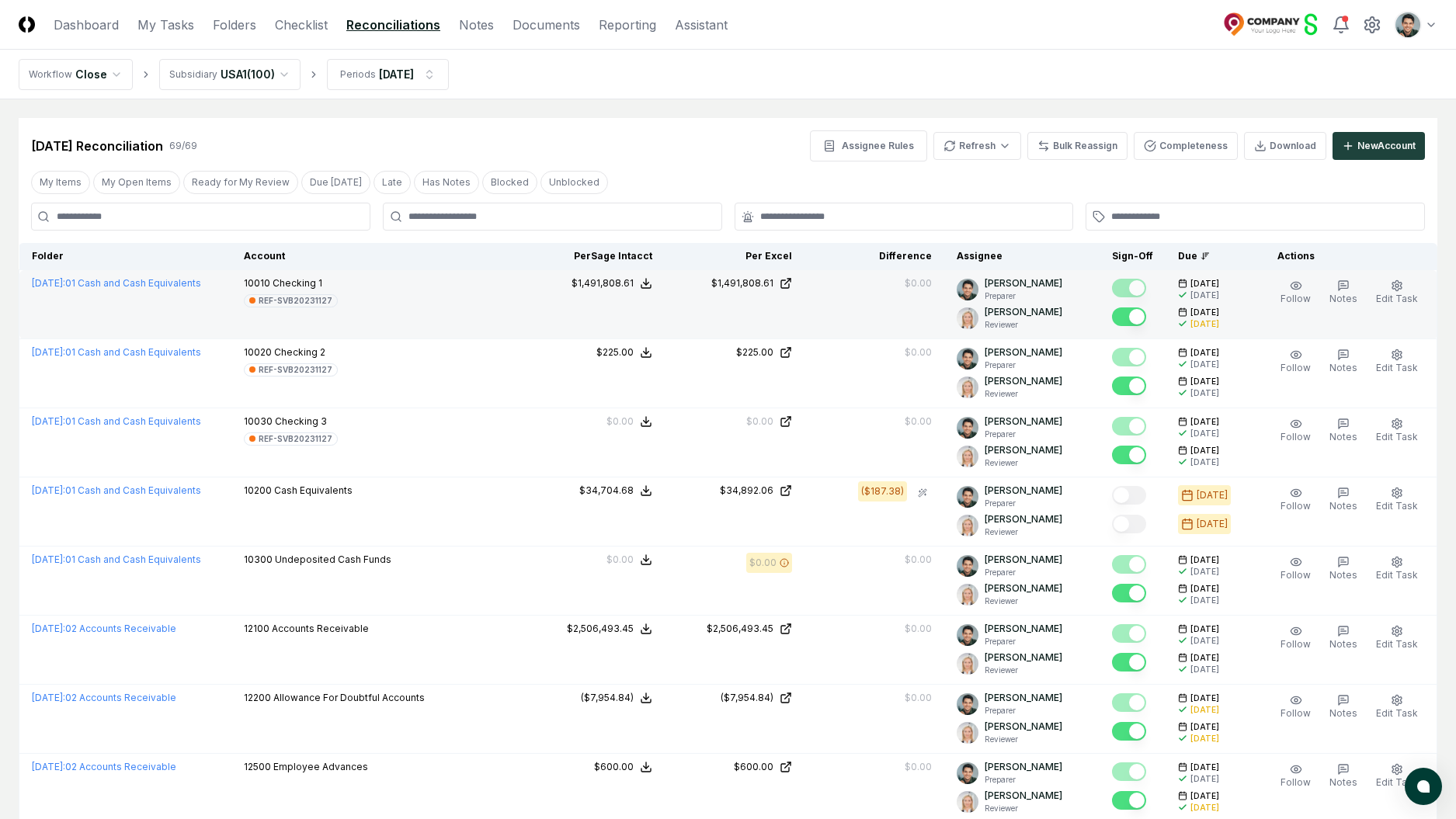
click at [653, 283] on icon at bounding box center [646, 283] width 13 height 13
click at [656, 374] on button "Download .xlsx" at bounding box center [645, 376] width 108 height 28
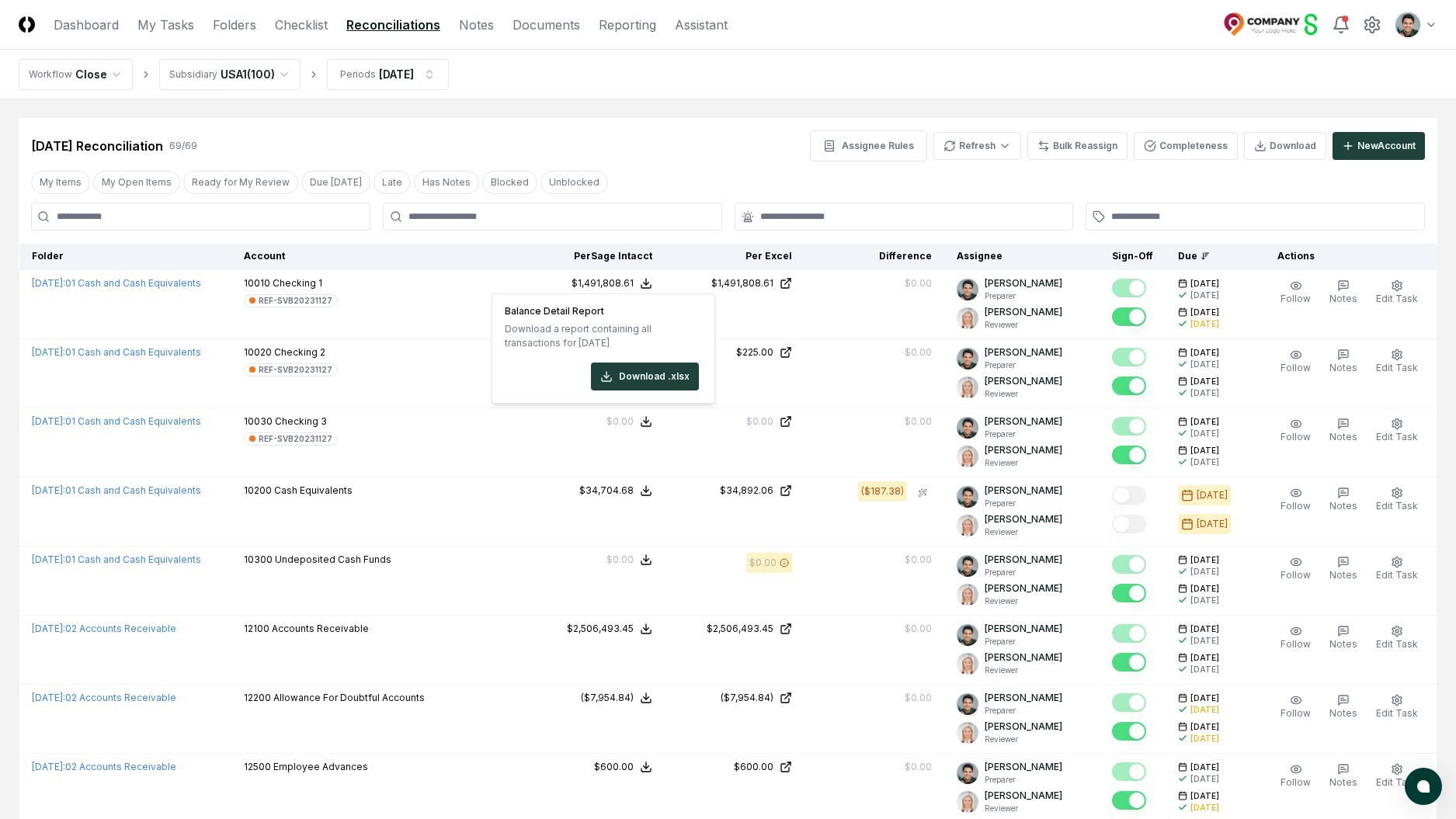
click at [718, 160] on div "Feb 2025 Reconciliation 69 / 69 Assignee Rules Refresh Bulk Reassign Completene…" at bounding box center [728, 145] width 1394 height 31
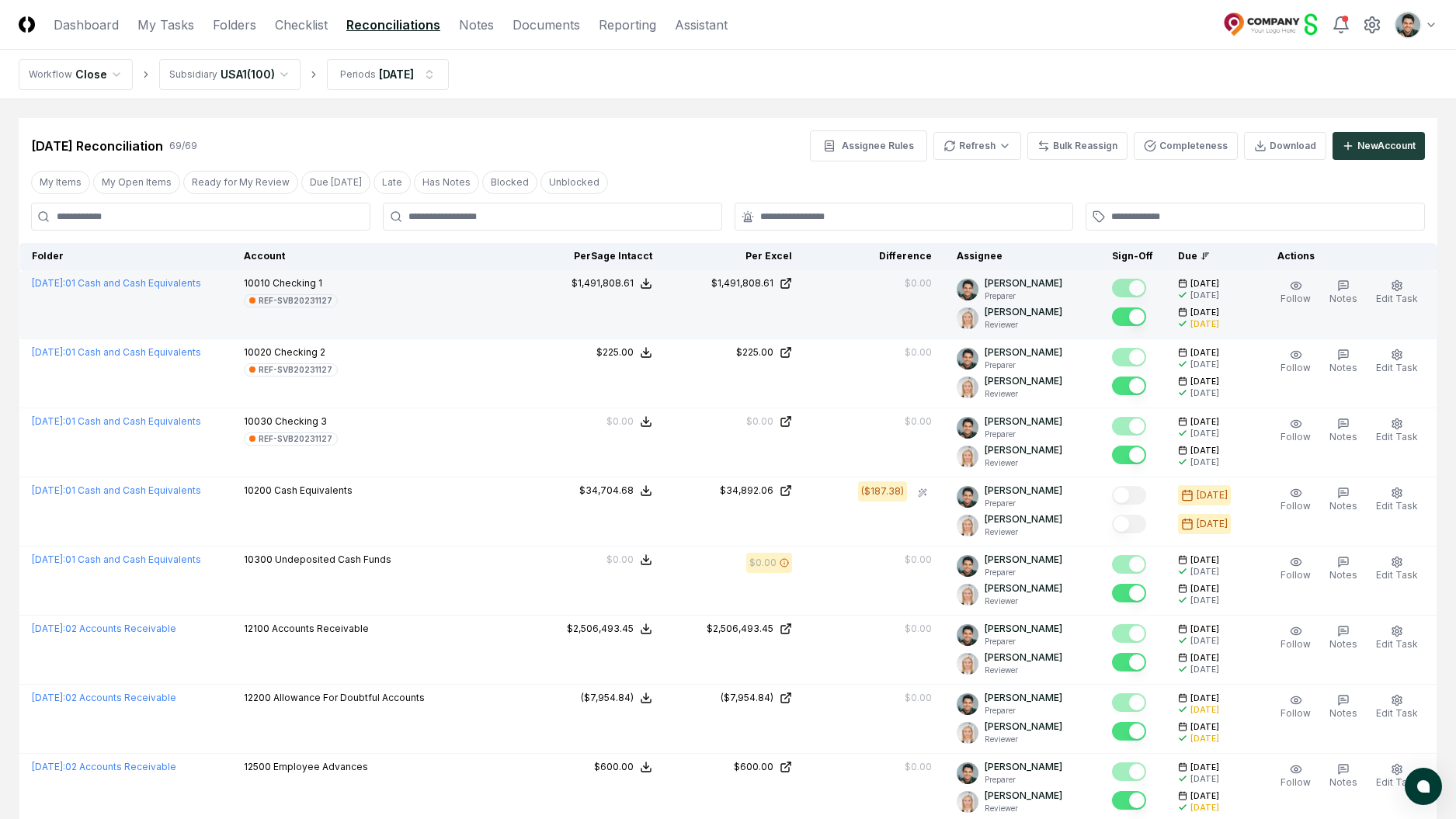
click at [649, 279] on icon at bounding box center [646, 283] width 13 height 13
click at [643, 372] on button "Download .xlsx" at bounding box center [645, 376] width 108 height 28
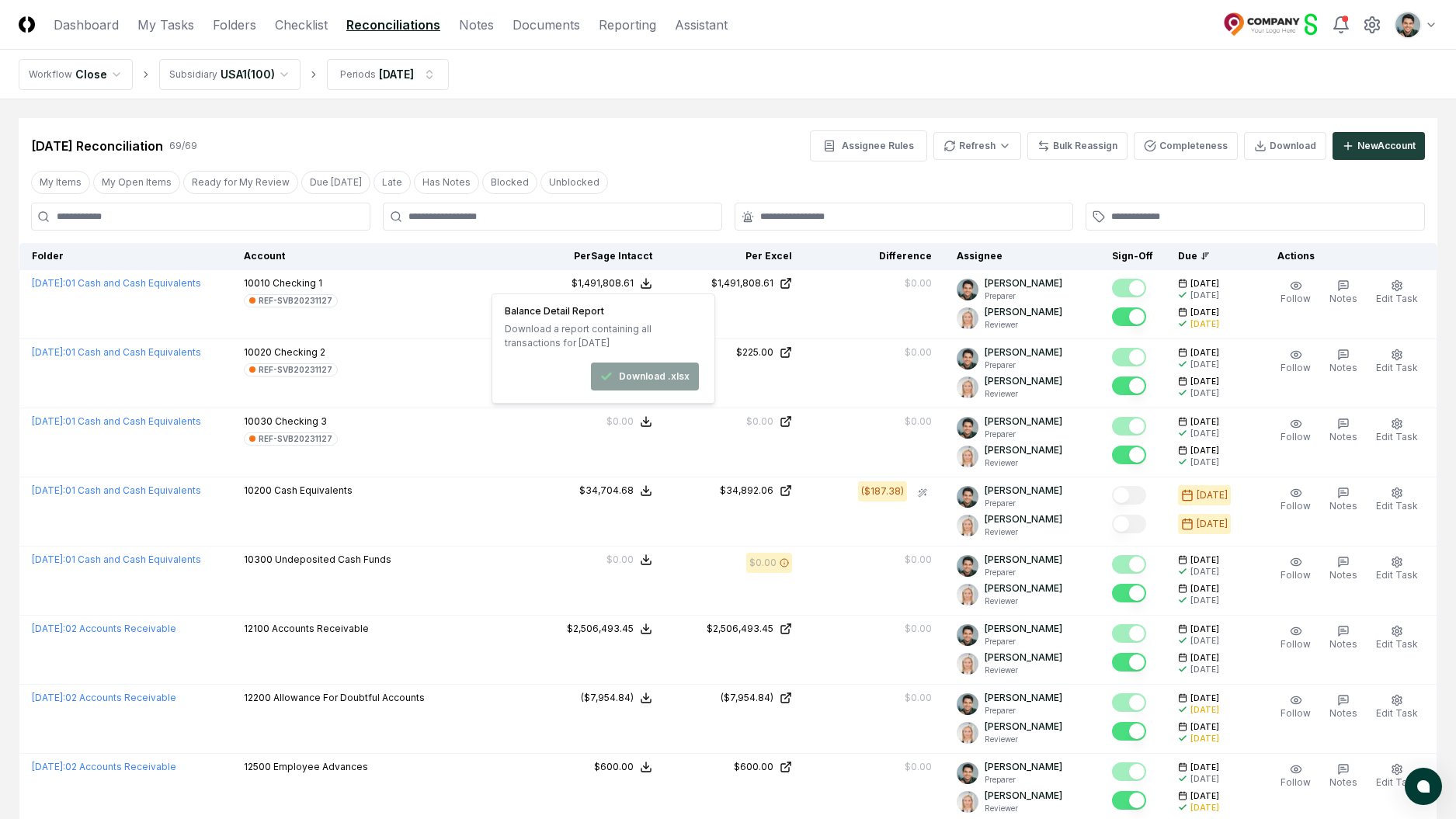
click at [995, 76] on nav "Workflow Close Subsidiary USA1 ( 100 ) Periods Feb 2025" at bounding box center [728, 74] width 1456 height 49
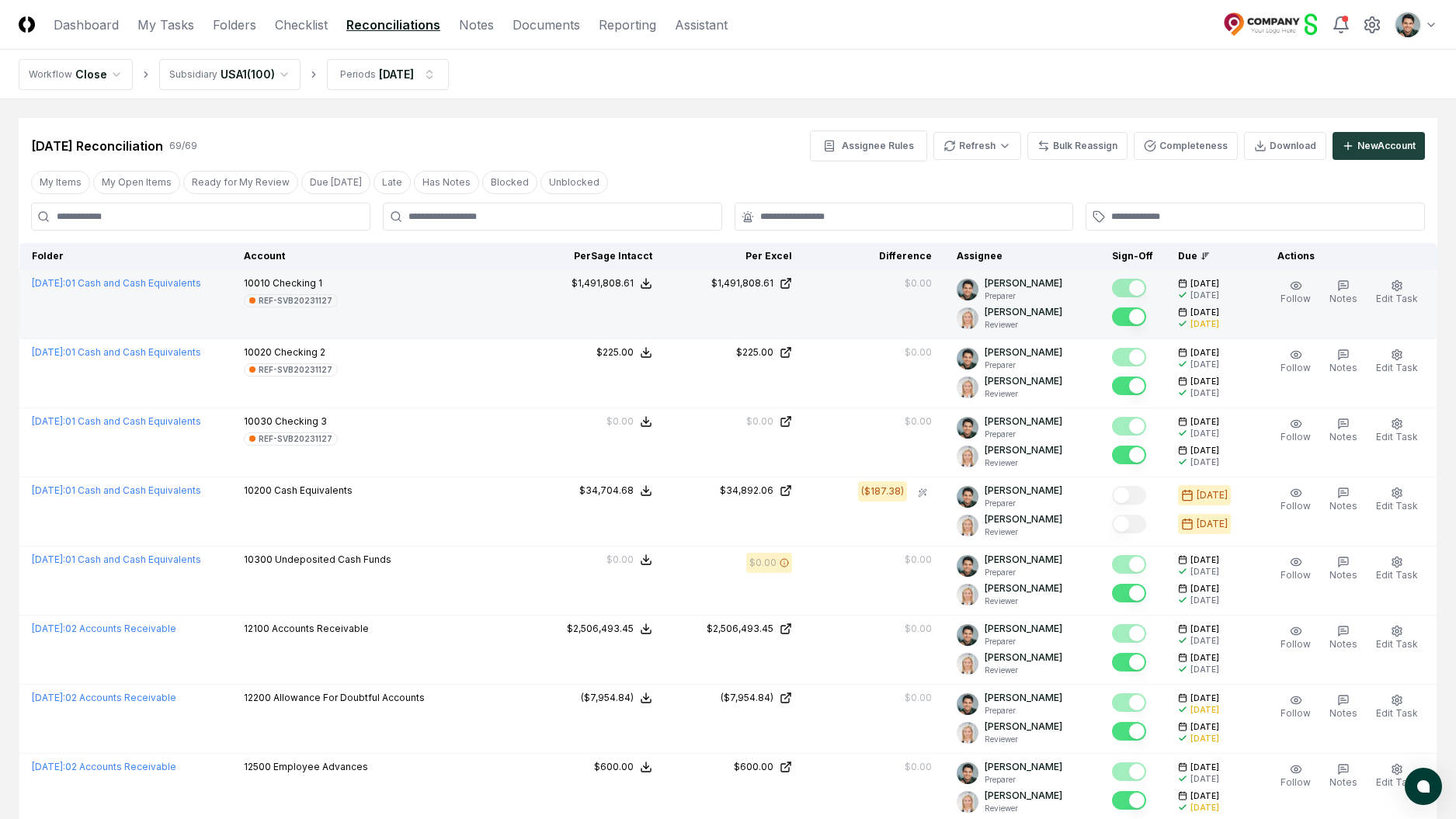
click at [659, 274] on td "$1,491,808.61" at bounding box center [594, 304] width 140 height 69
click at [653, 281] on icon at bounding box center [646, 283] width 13 height 13
click at [688, 380] on button "Download .xlsx" at bounding box center [645, 376] width 108 height 28
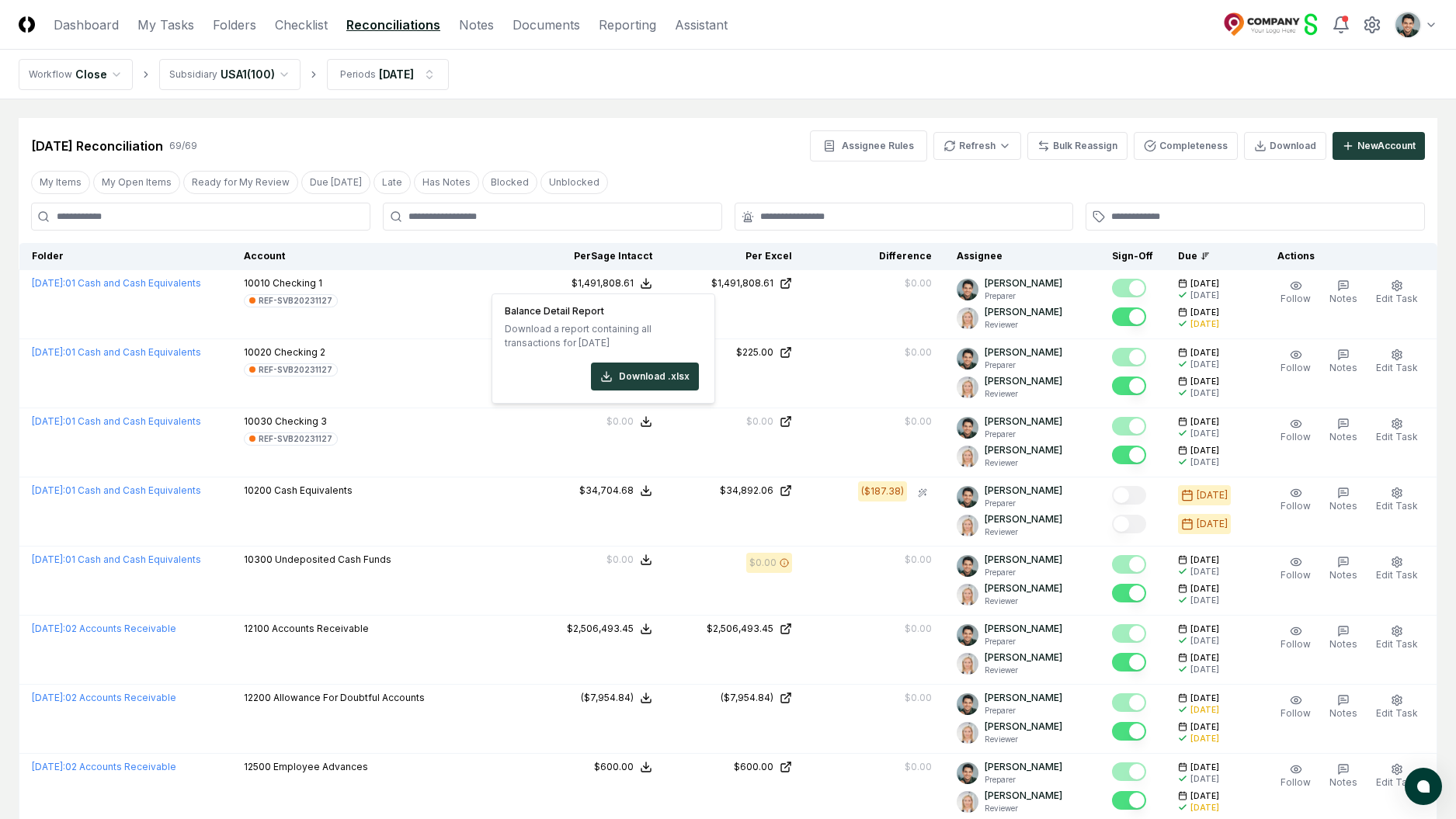
click at [815, 124] on div "Feb 2025 Reconciliation 69 / 69 Assignee Rules Refresh Bulk Reassign Completene…" at bounding box center [728, 140] width 1419 height 43
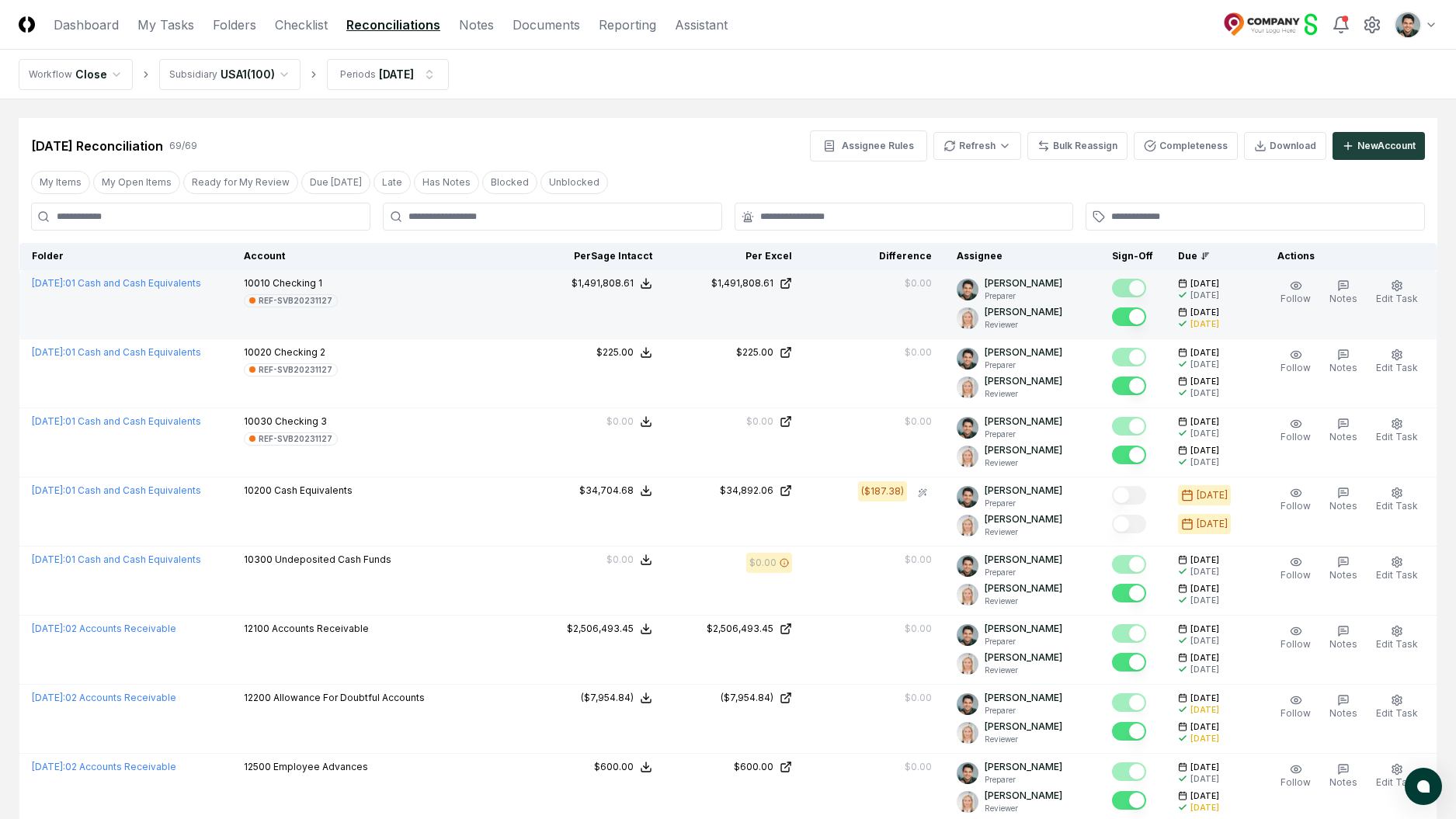
click at [653, 276] on div "$1,491,808.61" at bounding box center [595, 283] width 115 height 14
click at [652, 374] on button "Download .xlsx" at bounding box center [645, 376] width 108 height 28
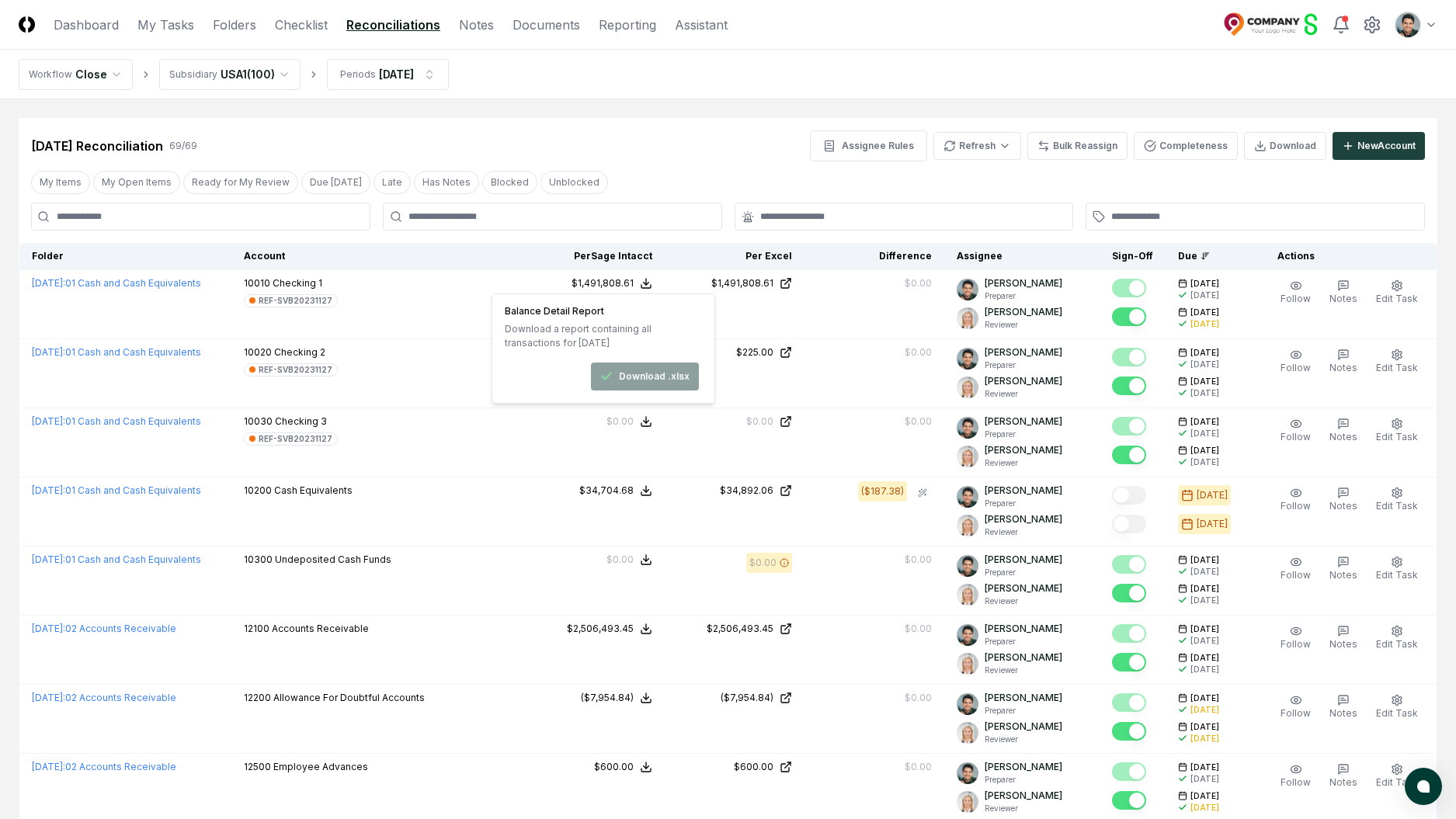
click at [806, 79] on nav "Workflow Close Subsidiary USA1 ( 100 ) Periods Feb 2025" at bounding box center [728, 74] width 1456 height 49
click at [1037, 46] on header "CloseCore Dashboard My Tasks Folders Checklist Reconciliations Notes Documents …" at bounding box center [728, 25] width 1456 height 49
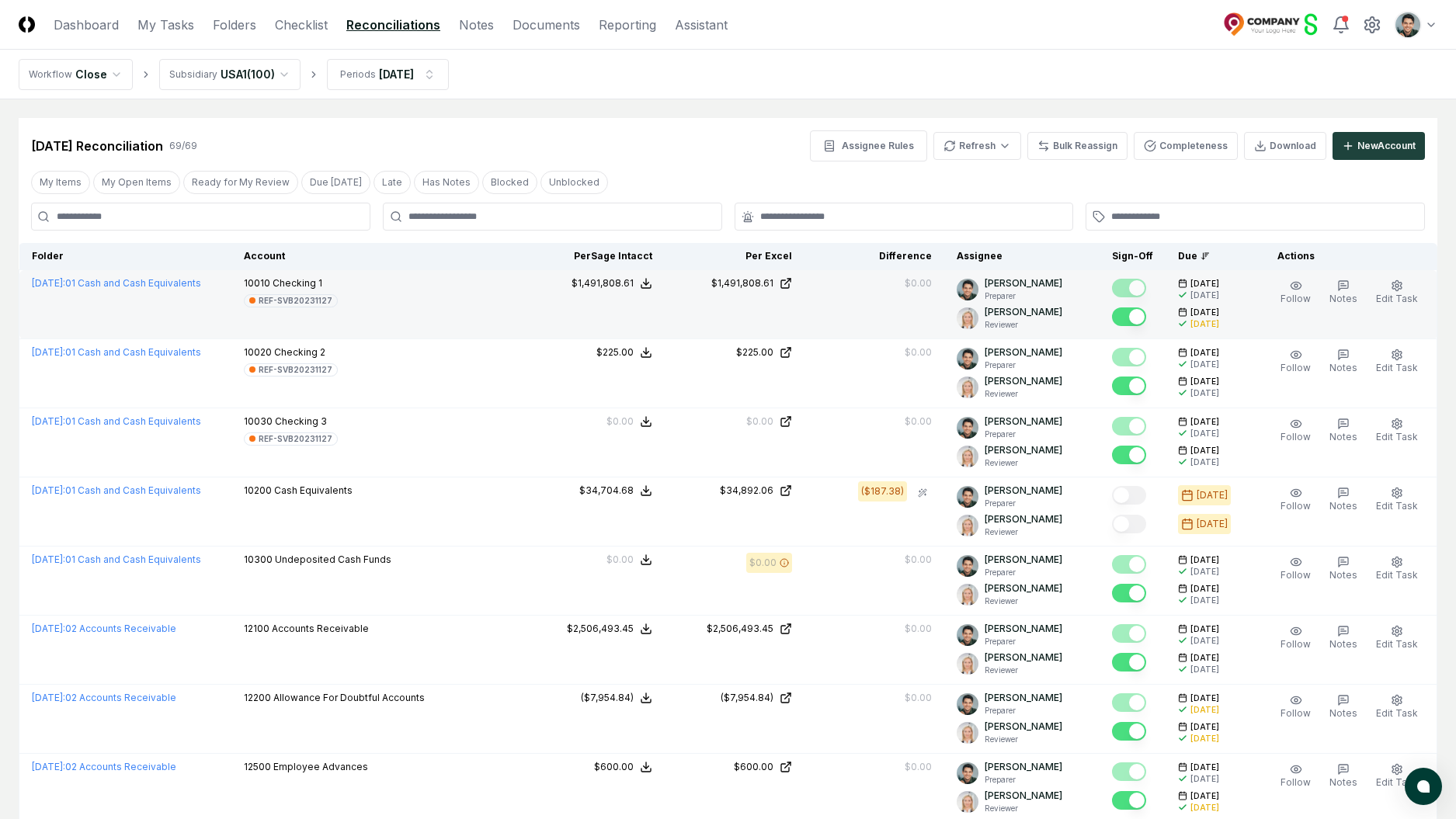
click at [653, 279] on icon at bounding box center [646, 283] width 13 height 13
click at [682, 366] on button "Download .xlsx" at bounding box center [645, 376] width 108 height 28
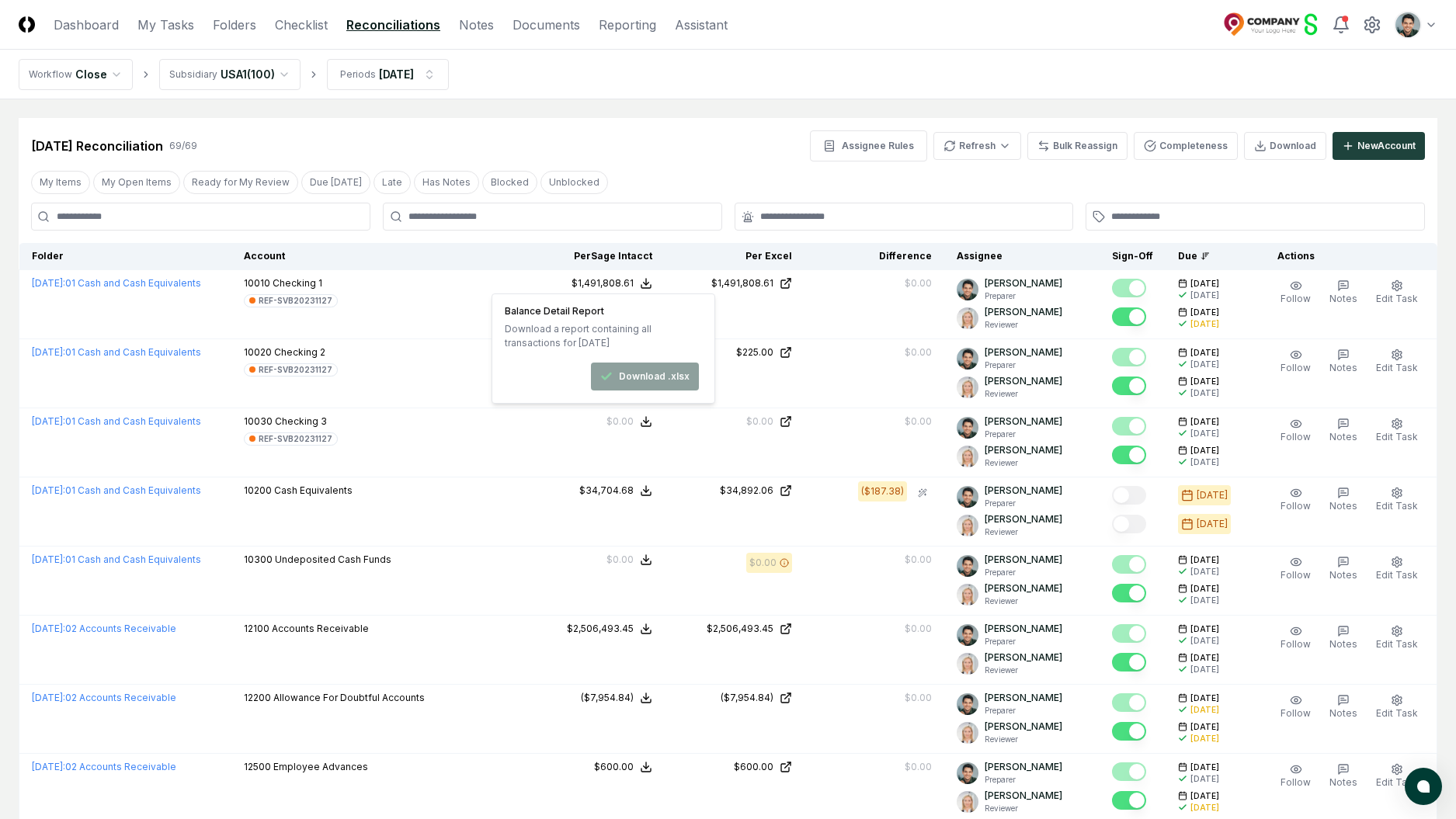
click at [661, 145] on div "Feb 2025 Reconciliation 69 / 69 Assignee Rules Refresh Bulk Reassign Completene…" at bounding box center [728, 145] width 1394 height 31
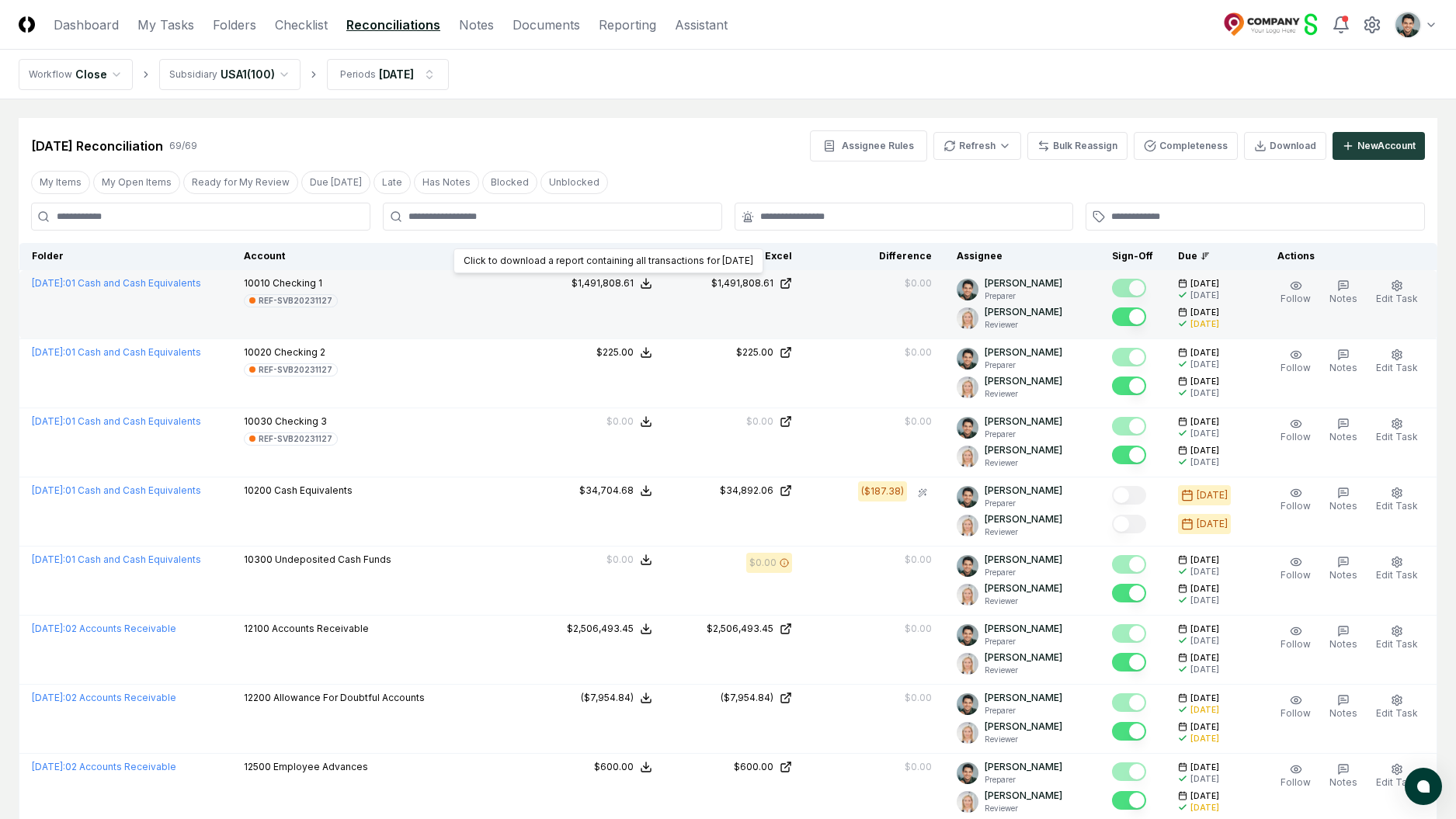
click at [653, 278] on icon at bounding box center [646, 283] width 13 height 13
click at [661, 371] on button "Download .xlsx" at bounding box center [645, 376] width 108 height 28
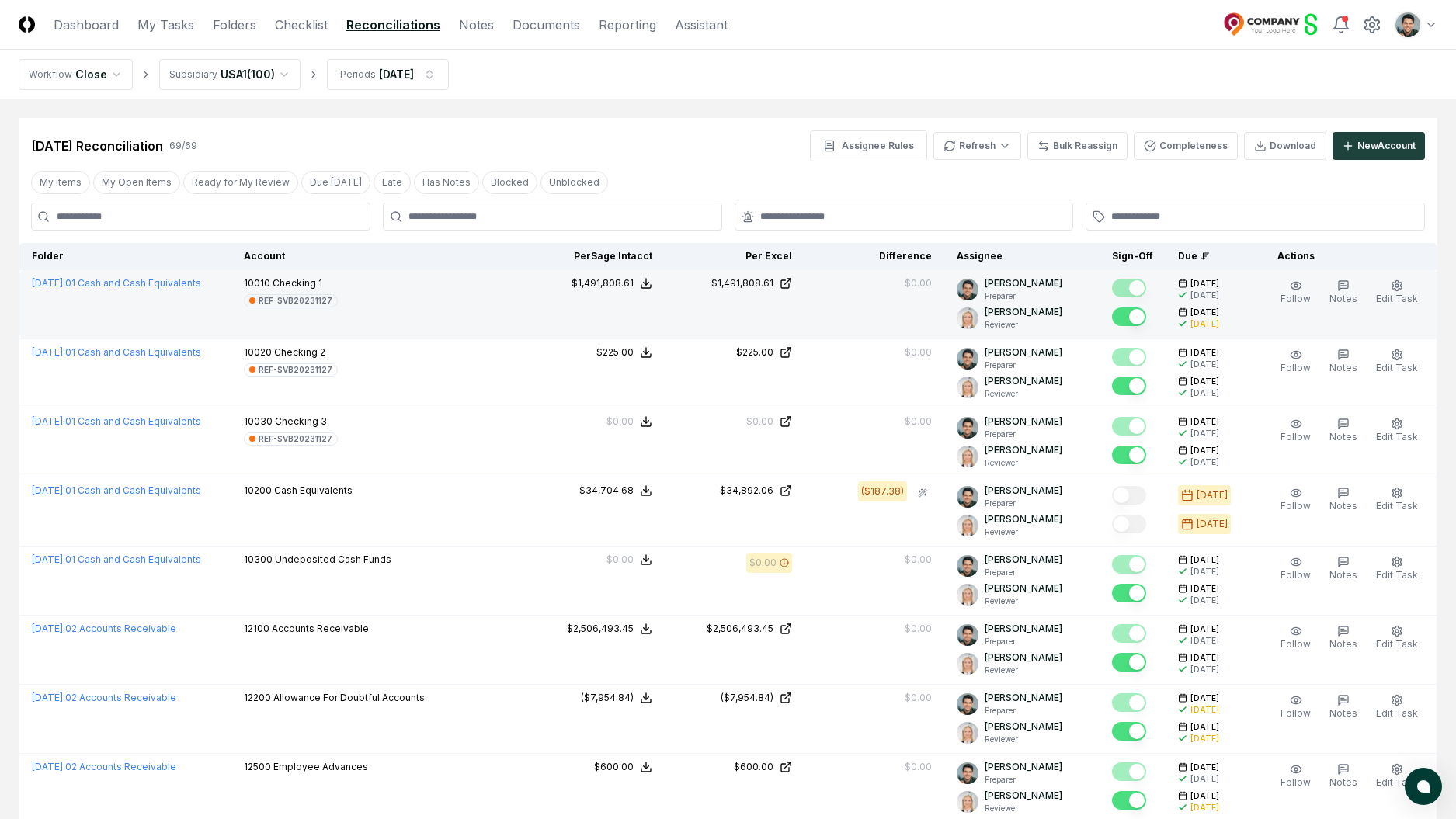
click at [651, 278] on icon at bounding box center [646, 283] width 13 height 13
click at [671, 353] on div "Balance Detail Report Download a report containing all transactions for Februar…" at bounding box center [601, 348] width 194 height 84
click at [672, 365] on button "Download .xlsx" at bounding box center [645, 376] width 108 height 28
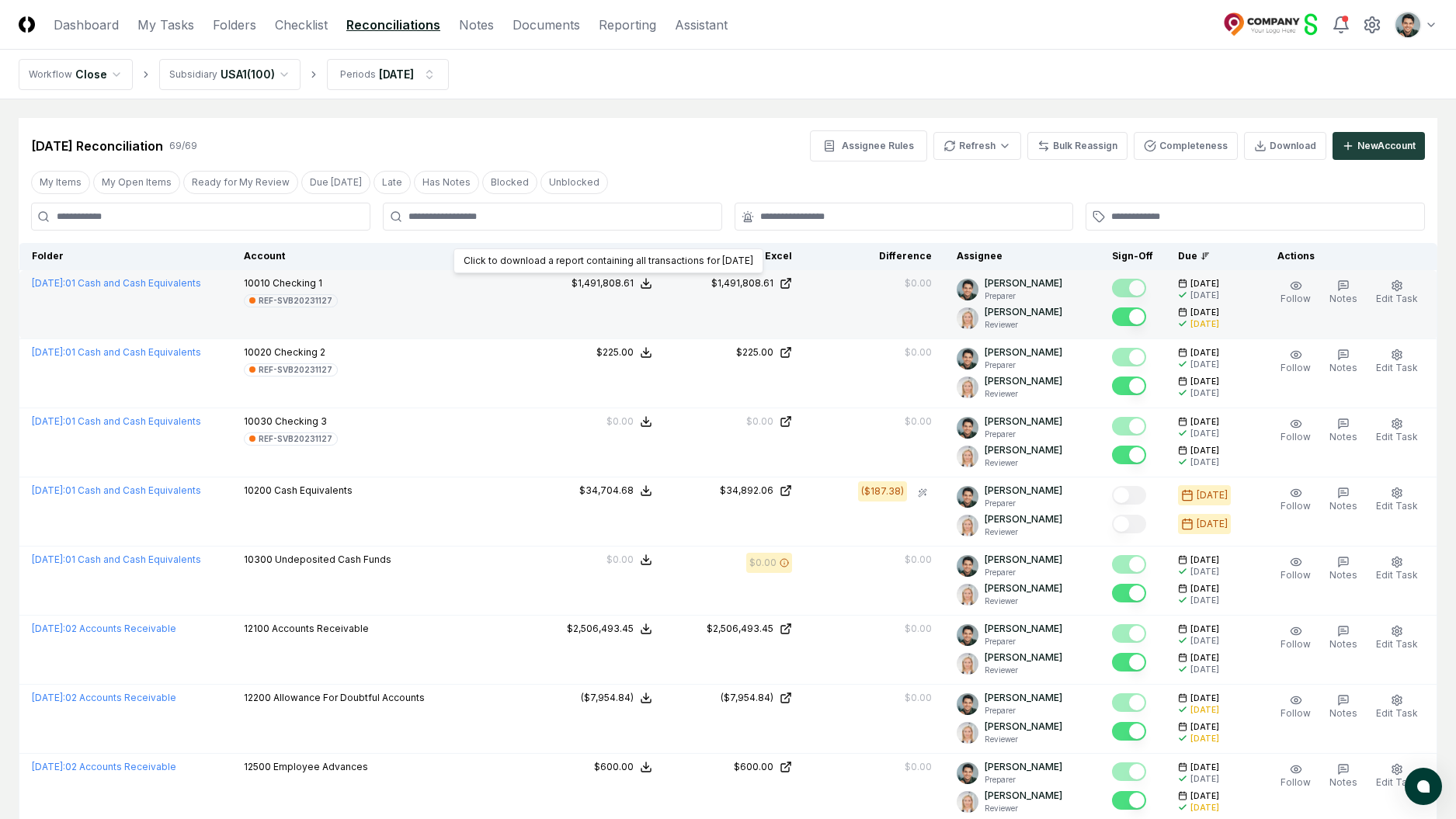
click at [653, 282] on icon at bounding box center [646, 283] width 13 height 13
click at [646, 377] on button "Download .xlsx" at bounding box center [645, 376] width 108 height 28
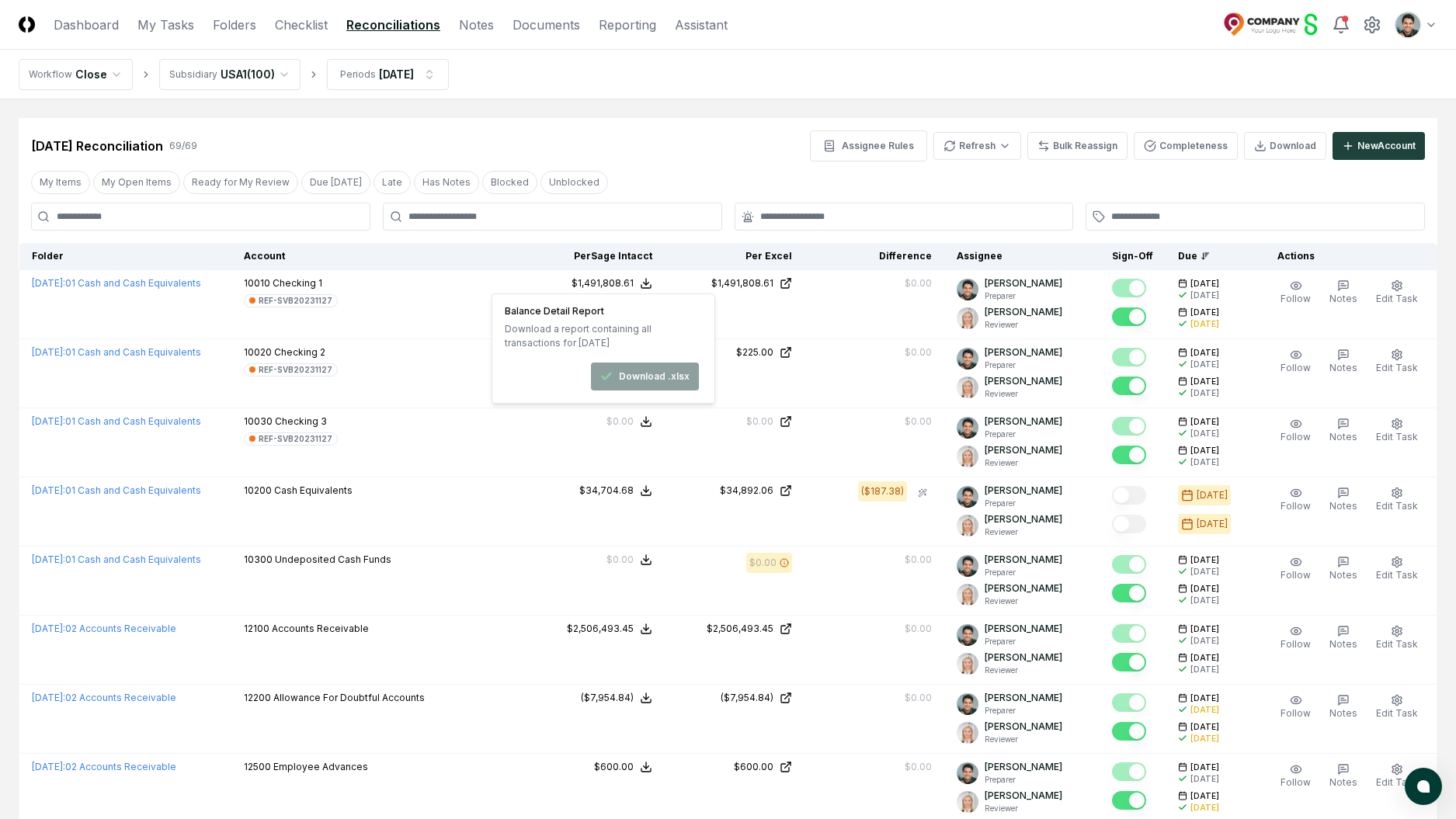
click at [689, 151] on div "Feb 2025 Reconciliation 69 / 69 Assignee Rules Refresh Bulk Reassign Completene…" at bounding box center [728, 145] width 1394 height 31
click at [708, 130] on div "Feb 2025 Reconciliation 69 / 69 Assignee Rules Refresh Bulk Reassign Completene…" at bounding box center [728, 145] width 1394 height 31
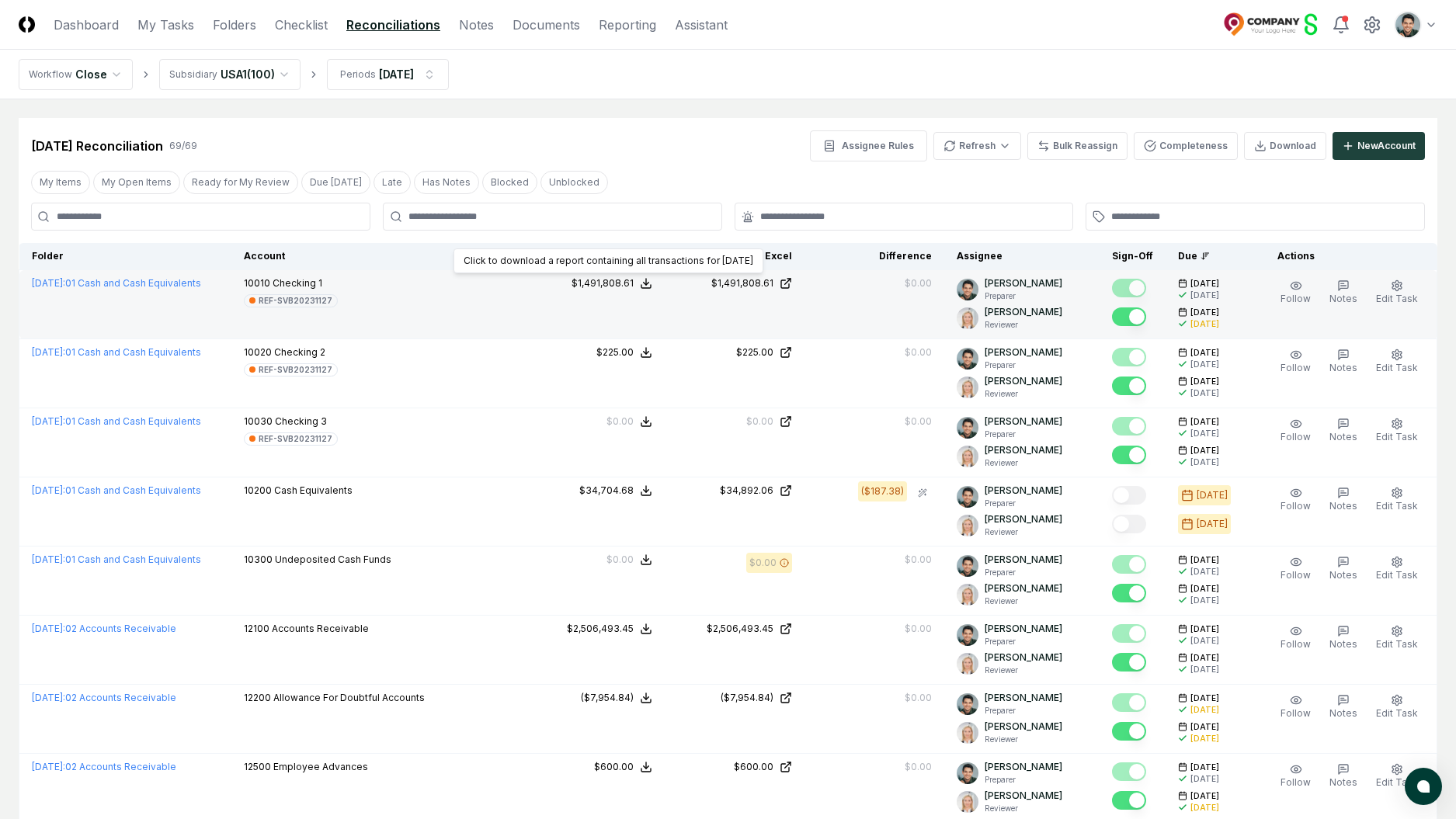
click at [653, 289] on icon at bounding box center [646, 283] width 13 height 13
click at [662, 371] on button "Download .xlsx" at bounding box center [645, 376] width 108 height 28
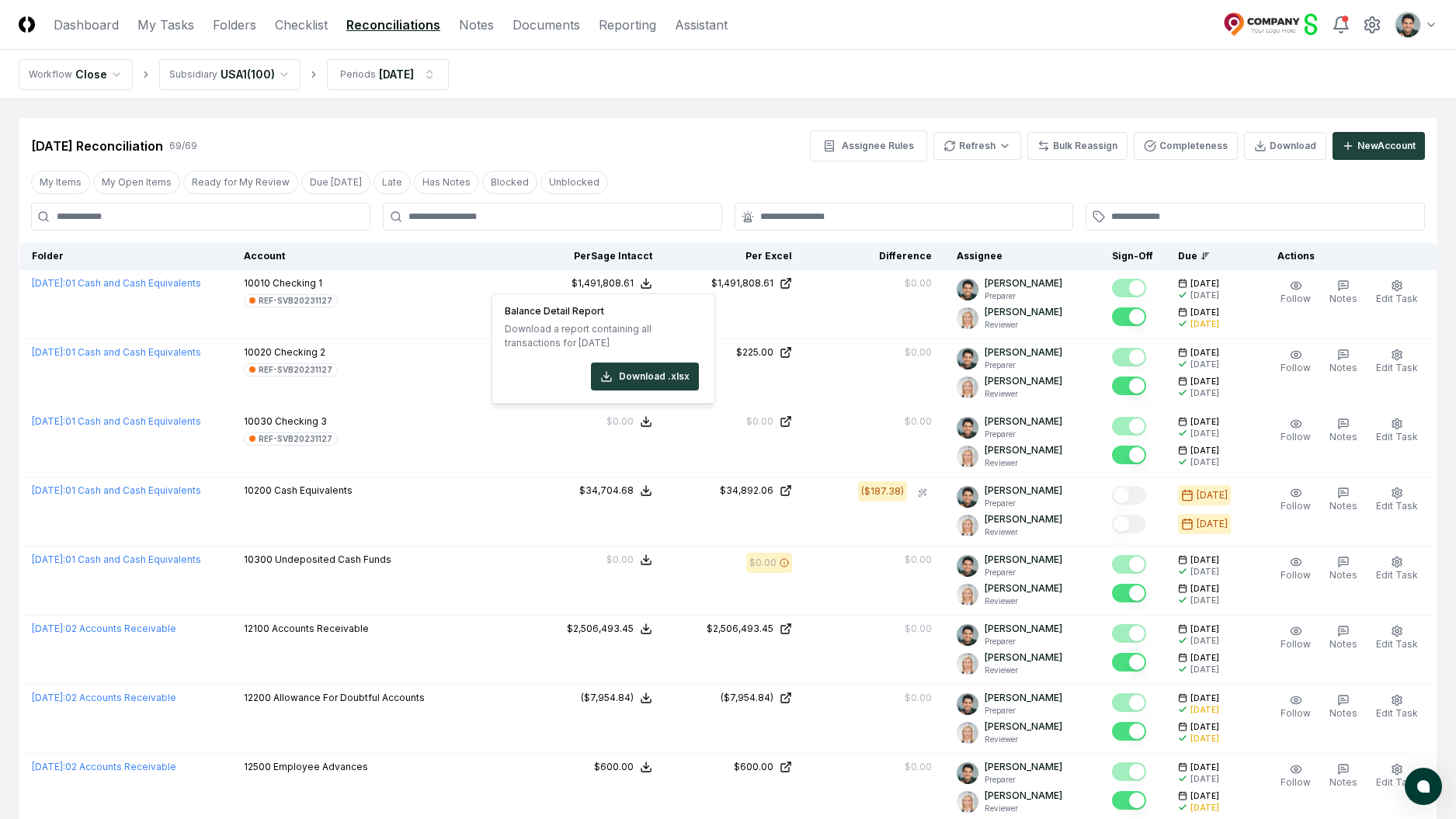
click at [725, 60] on nav "Workflow Close Subsidiary USA1 ( 100 ) Periods Feb 2025" at bounding box center [728, 74] width 1456 height 49
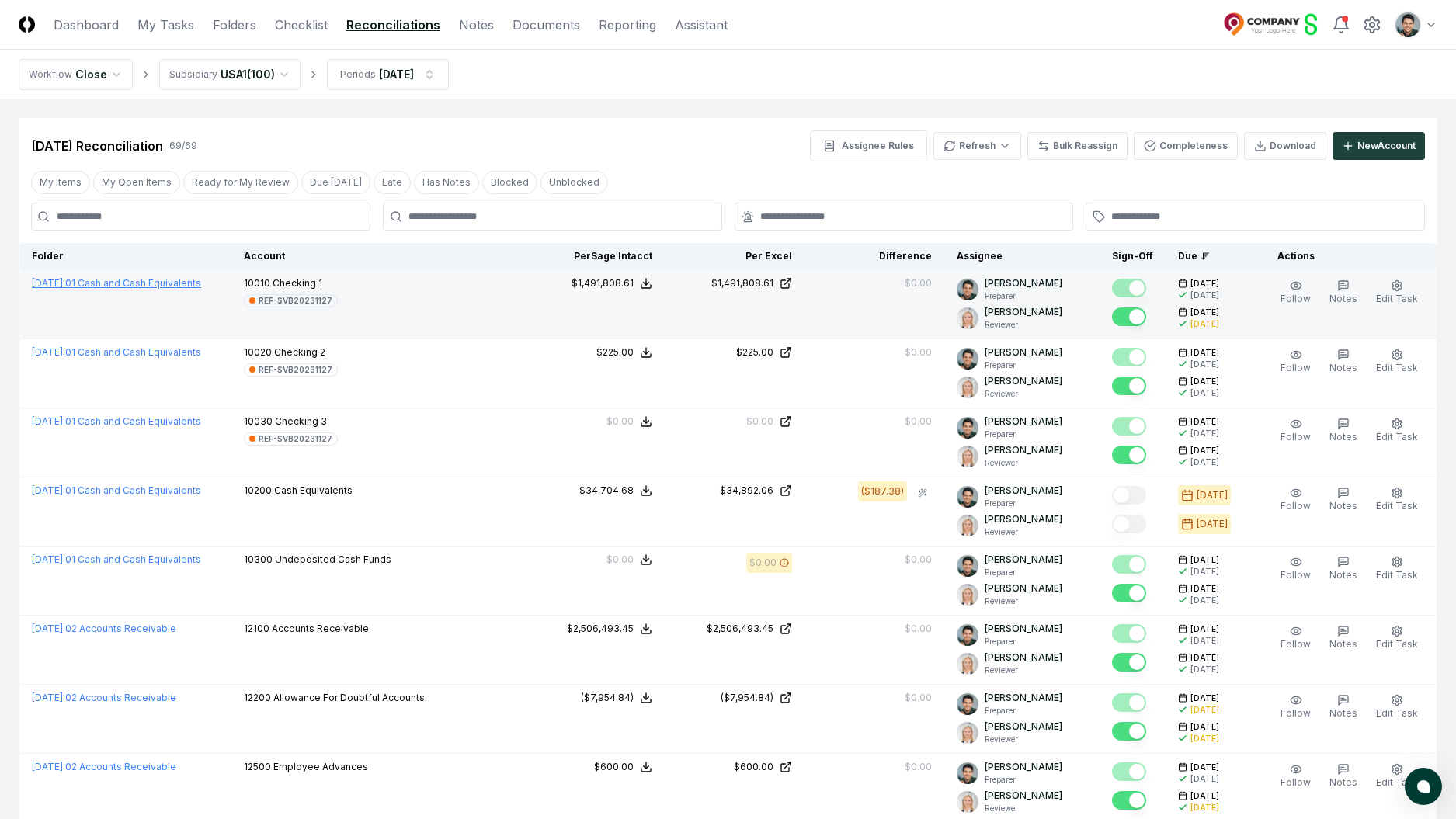
click at [173, 277] on link "[DATE] : 01 Cash and Cash Equivalents" at bounding box center [117, 283] width 169 height 12
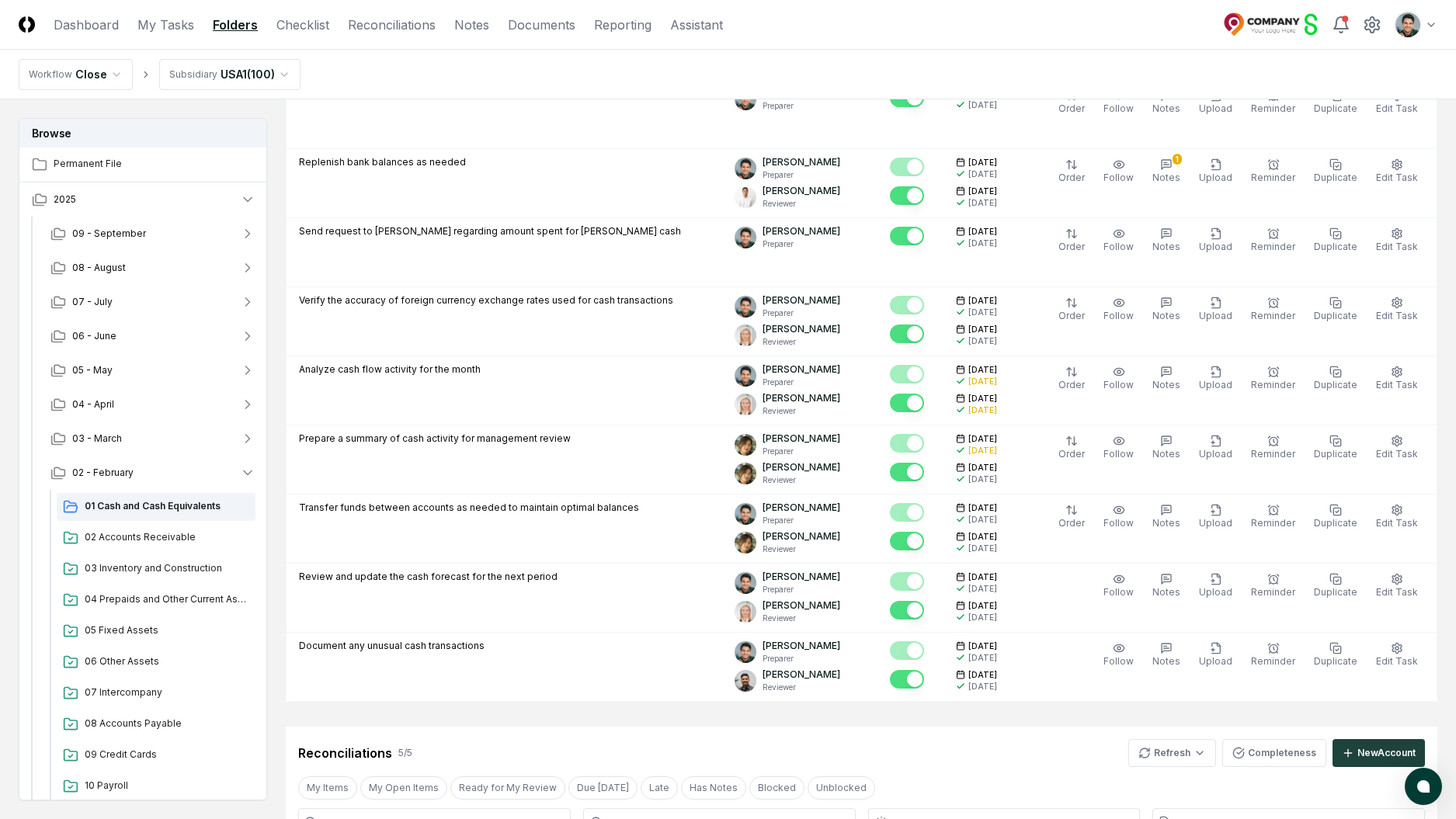
scroll to position [1285, 0]
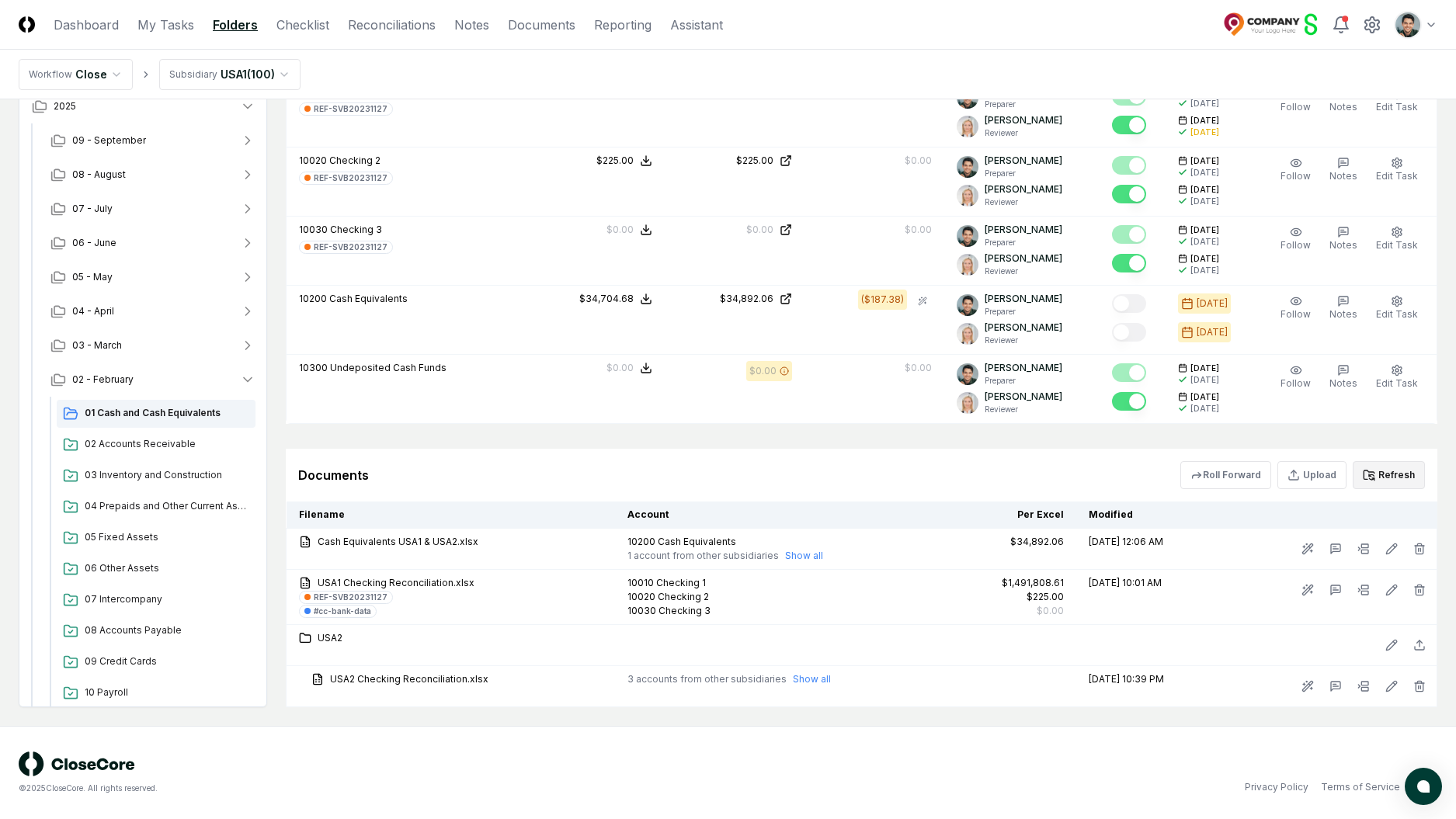
click at [1370, 469] on icon at bounding box center [1370, 475] width 13 height 13
click at [1393, 466] on button "Refresh" at bounding box center [1389, 475] width 72 height 28
click at [894, 57] on nav "Workflow Close Subsidiary USA1 ( 100 )" at bounding box center [728, 74] width 1456 height 49
